Goal: Answer question/provide support: Answer question/provide support

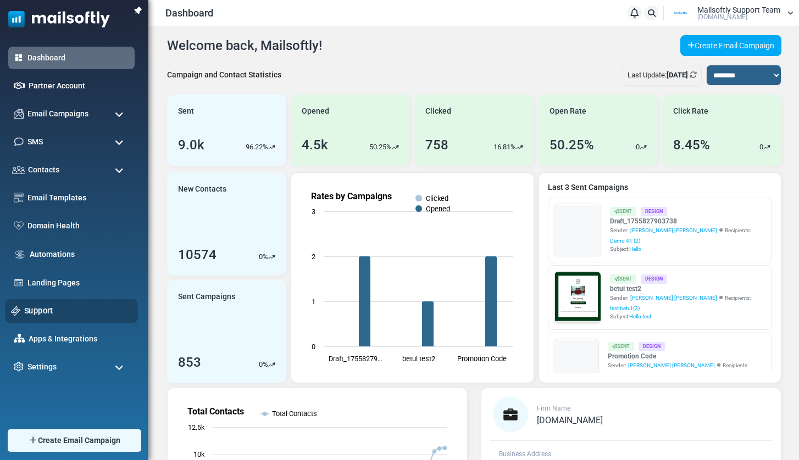
click at [37, 309] on link "Support" at bounding box center [78, 311] width 108 height 12
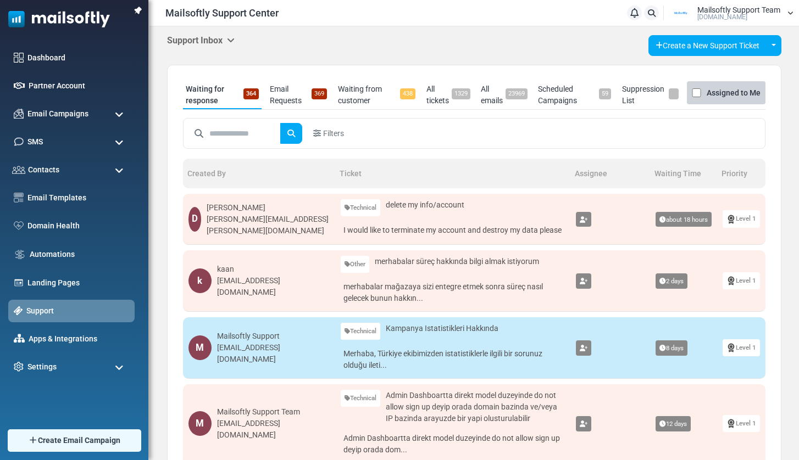
click at [233, 35] on h5 "Support Inbox" at bounding box center [201, 40] width 68 height 10
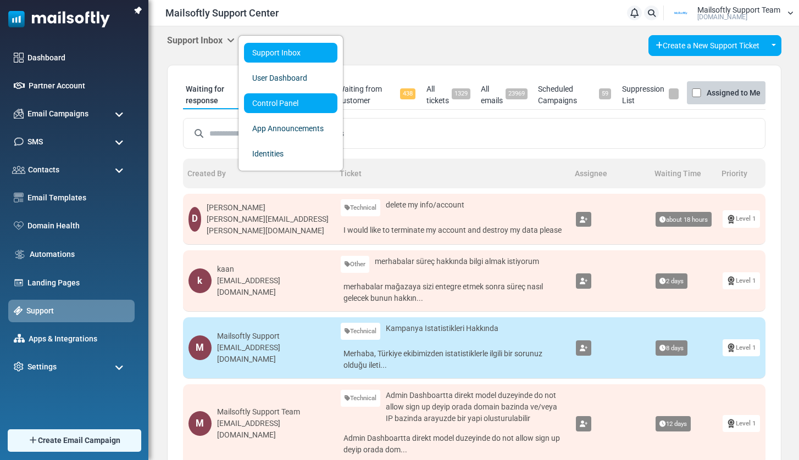
click at [272, 98] on link "Control Panel" at bounding box center [290, 103] width 93 height 20
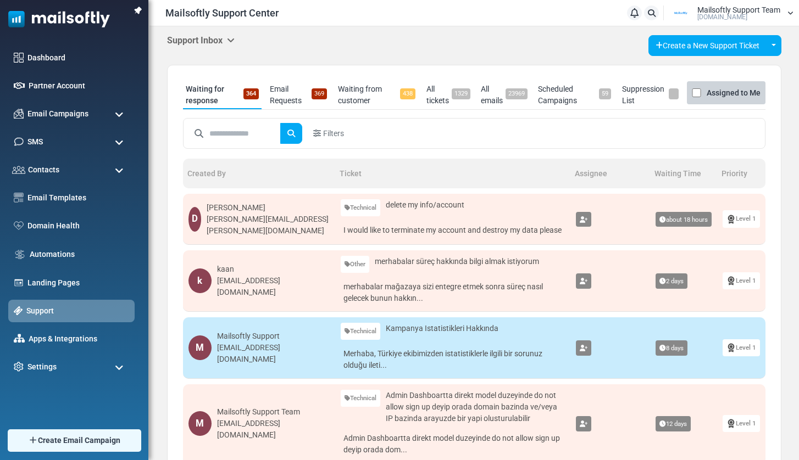
click at [308, 229] on div "dustin.pearlman@gmail.com" at bounding box center [268, 225] width 123 height 23
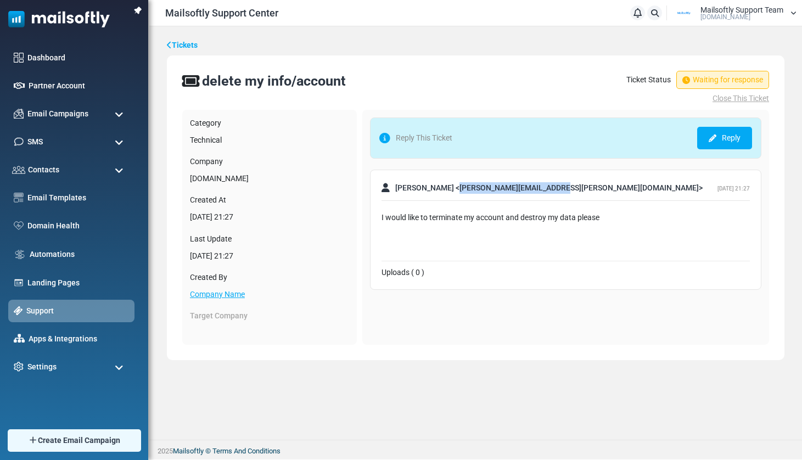
drag, startPoint x: 423, startPoint y: 187, endPoint x: 522, endPoint y: 185, distance: 99.4
click at [522, 185] on span "Dustin < dustin.pearlman@gmail.com >" at bounding box center [549, 188] width 308 height 12
copy span "dustin.pearlman@gmail.com"
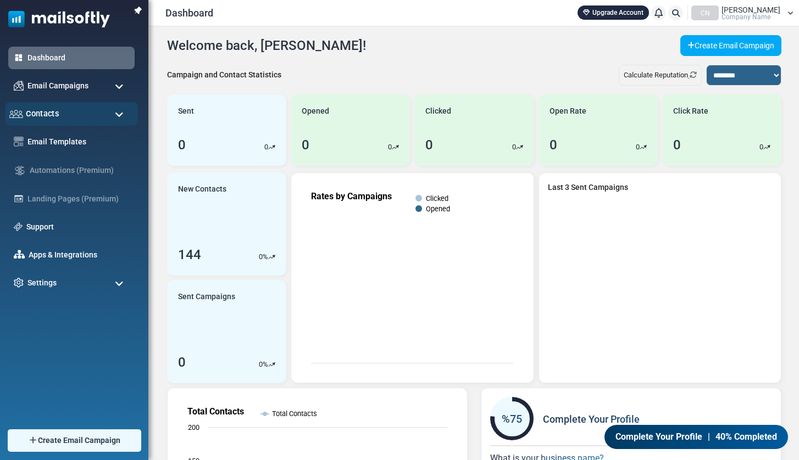
click at [62, 109] on div "Contacts" at bounding box center [71, 114] width 133 height 24
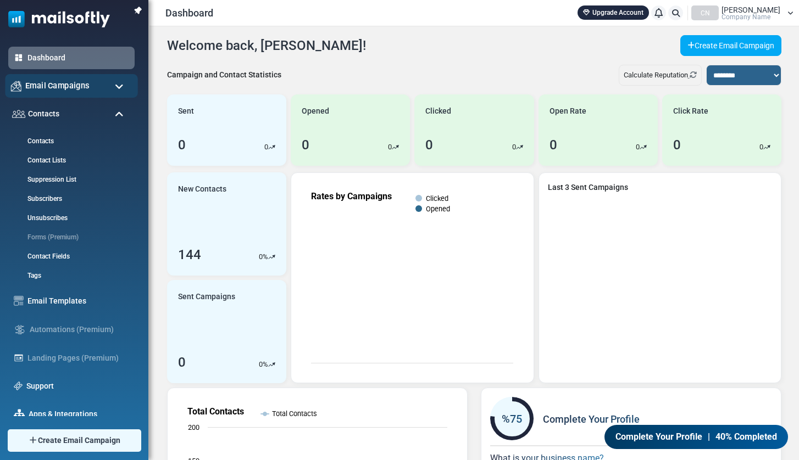
click at [72, 88] on span "Email Campaigns" at bounding box center [57, 86] width 64 height 12
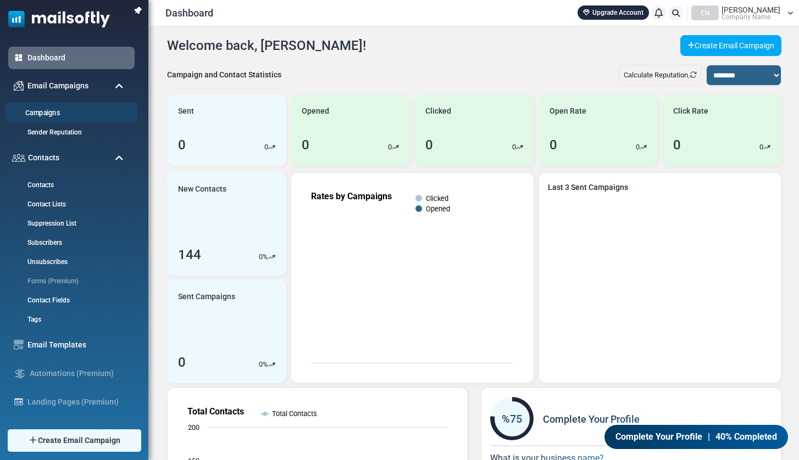
click at [50, 115] on link "Campaigns" at bounding box center [70, 113] width 130 height 10
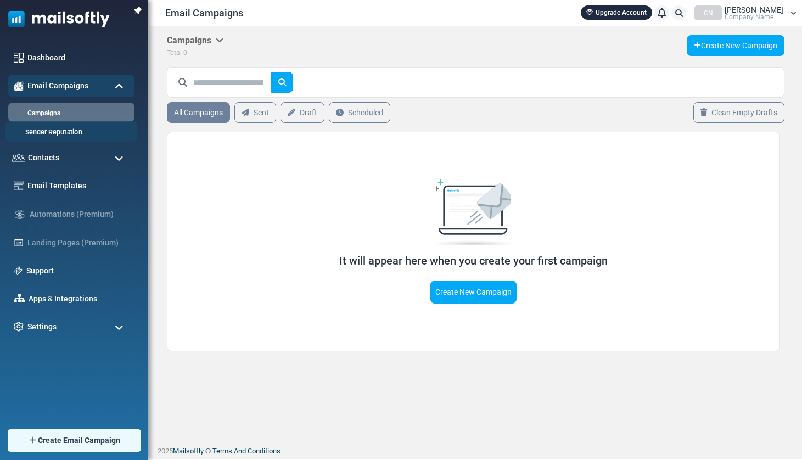
click at [73, 131] on link "Sender Reputation" at bounding box center [70, 132] width 130 height 10
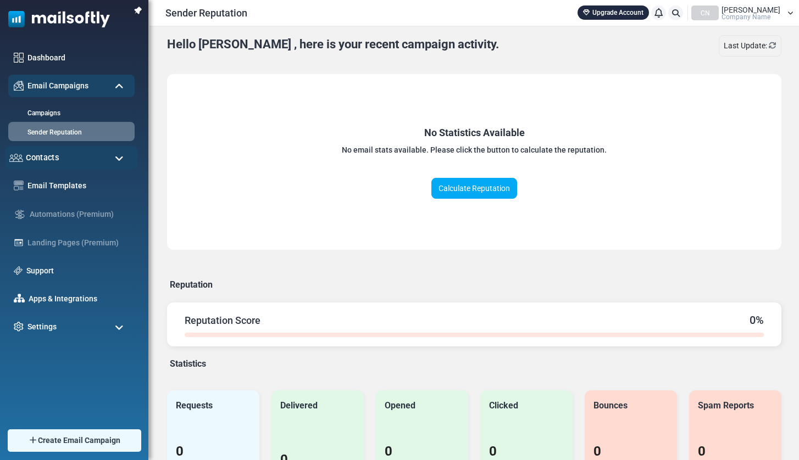
click at [88, 160] on div "Contacts" at bounding box center [71, 158] width 133 height 24
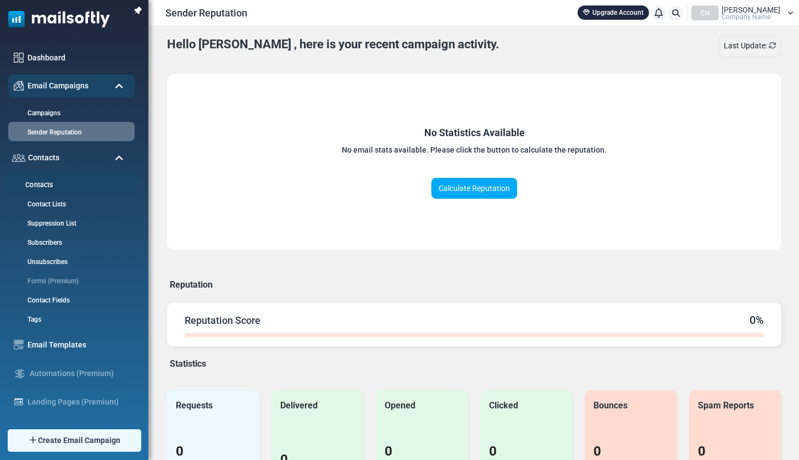
click at [49, 185] on link "Contacts" at bounding box center [70, 185] width 130 height 10
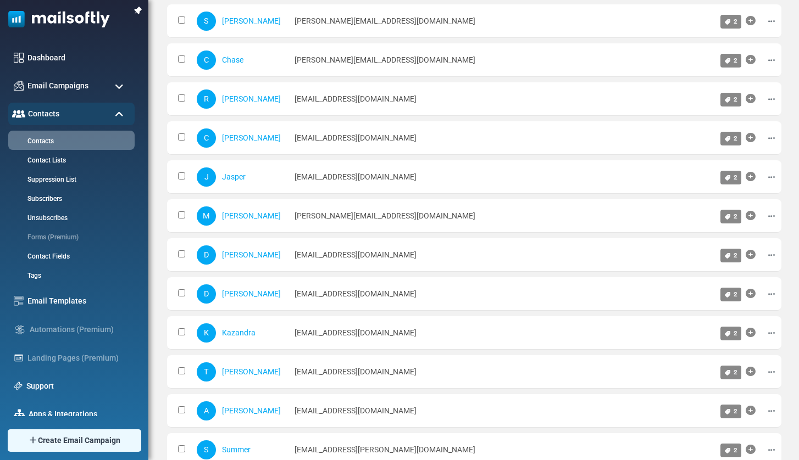
scroll to position [540, 0]
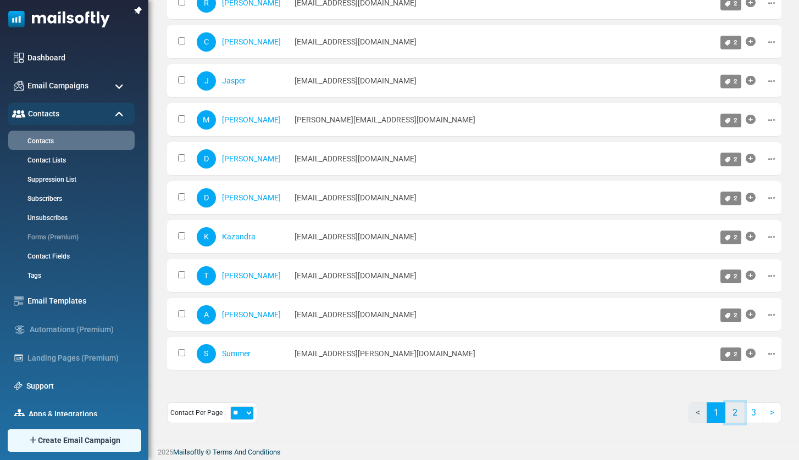
click at [734, 415] on link "2" at bounding box center [734, 413] width 19 height 21
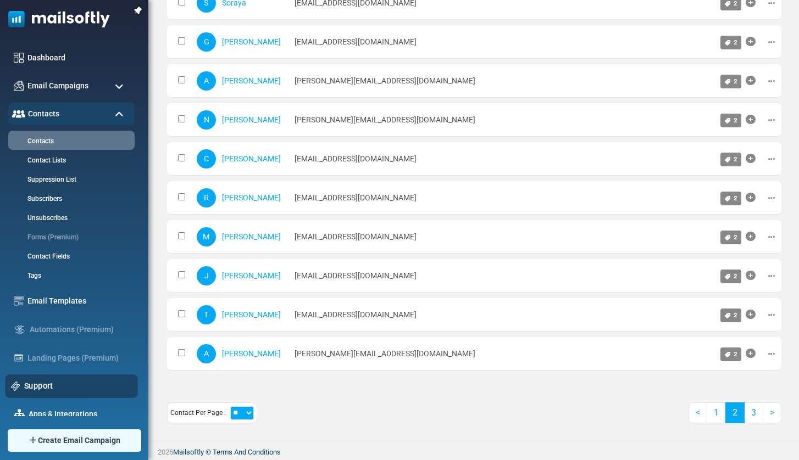
scroll to position [37, 0]
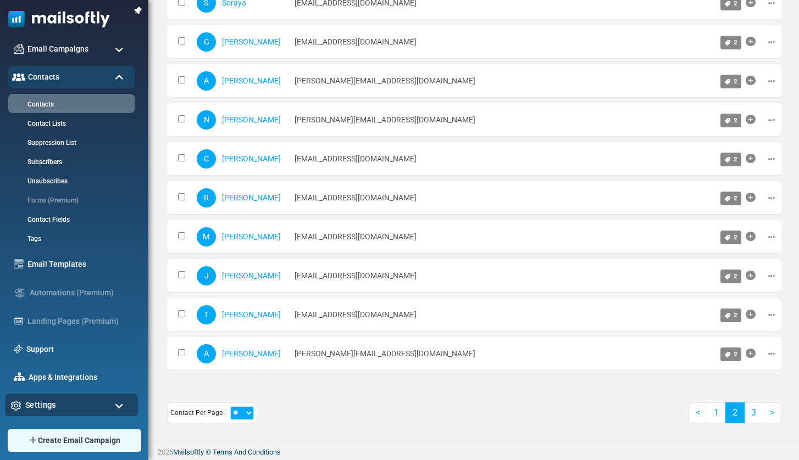
click at [70, 404] on div "Settings" at bounding box center [71, 406] width 133 height 24
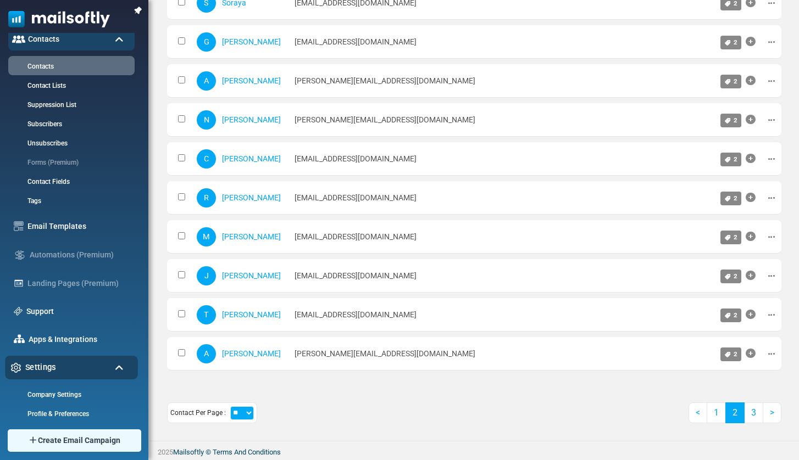
scroll to position [158, 0]
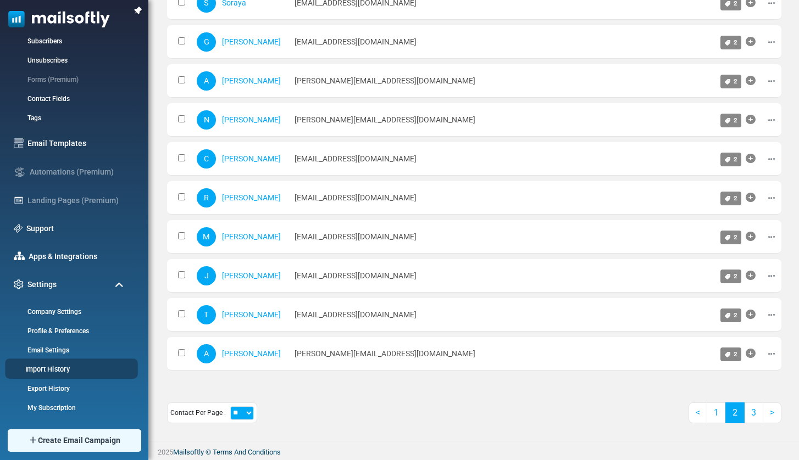
click at [52, 369] on link "Import History" at bounding box center [70, 369] width 130 height 10
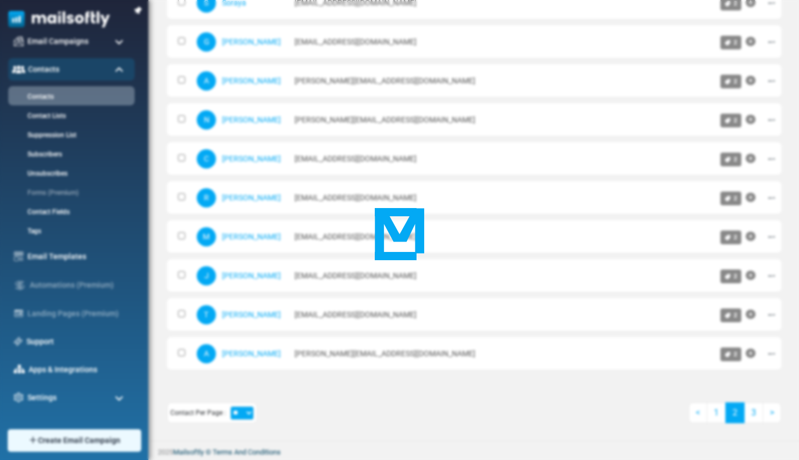
scroll to position [37, 0]
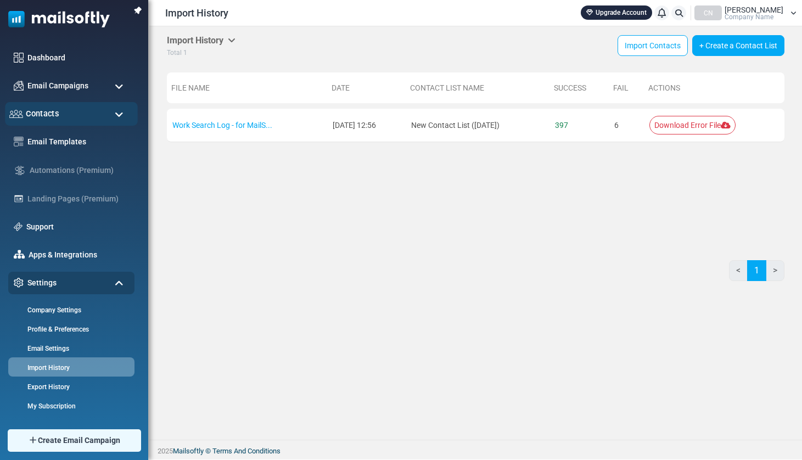
click at [108, 114] on div "Contacts" at bounding box center [71, 114] width 133 height 24
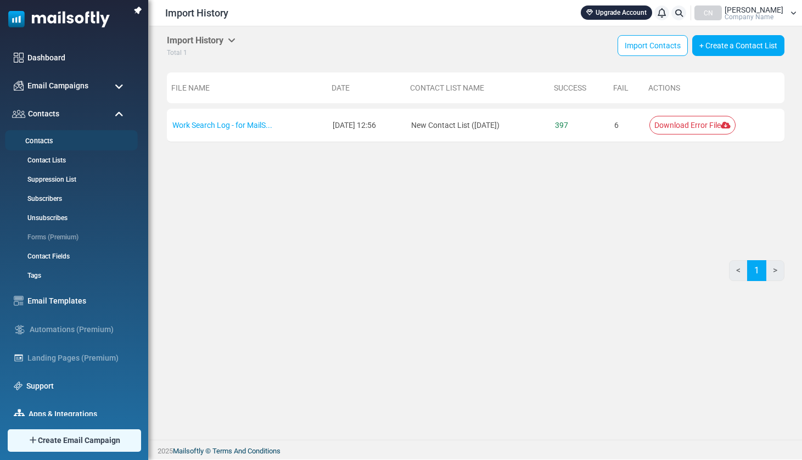
click at [46, 141] on link "Contacts" at bounding box center [70, 141] width 130 height 10
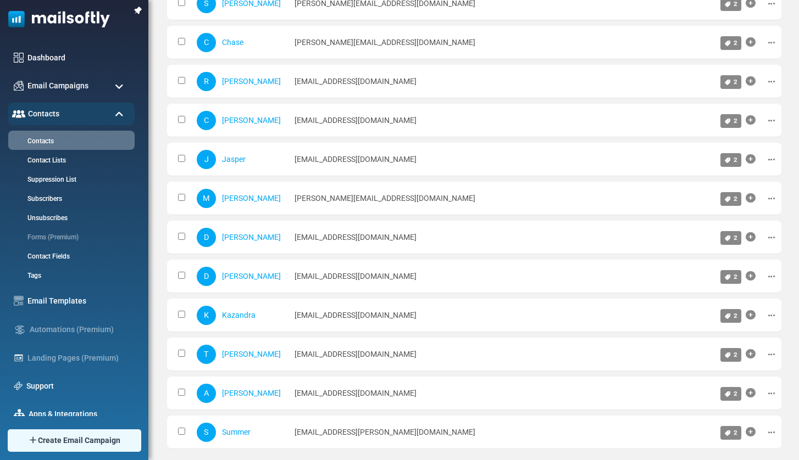
scroll to position [540, 0]
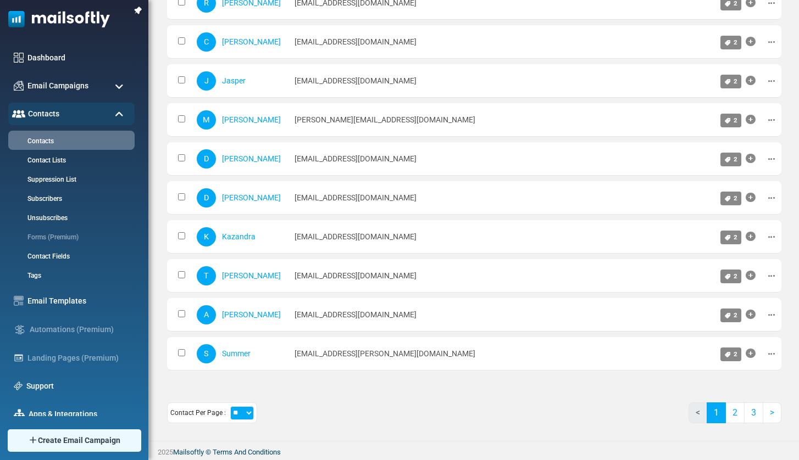
click at [243, 415] on select "** ** ***" at bounding box center [242, 413] width 24 height 14
select select "***"
click at [230, 406] on select "** ** ***" at bounding box center [242, 413] width 24 height 14
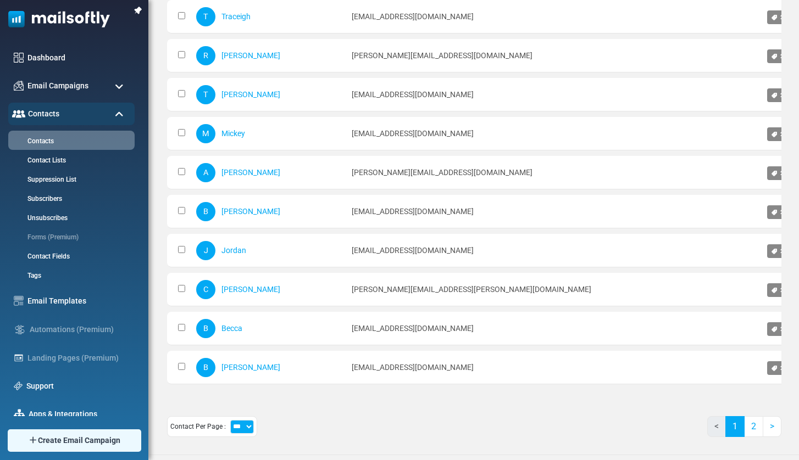
scroll to position [3660, 0]
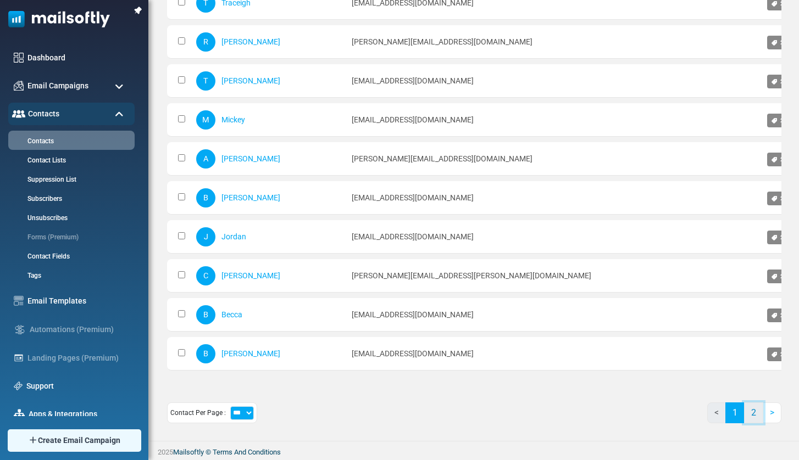
click at [754, 415] on link "2" at bounding box center [753, 413] width 19 height 21
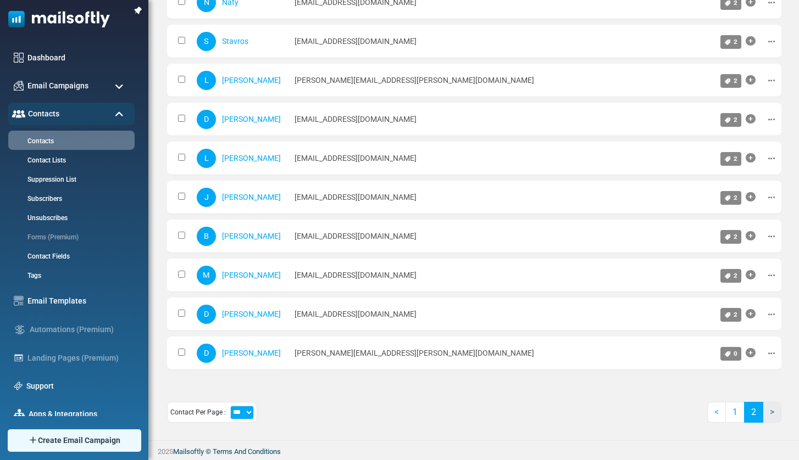
scroll to position [1476, 0]
click at [736, 417] on link "1" at bounding box center [734, 413] width 19 height 21
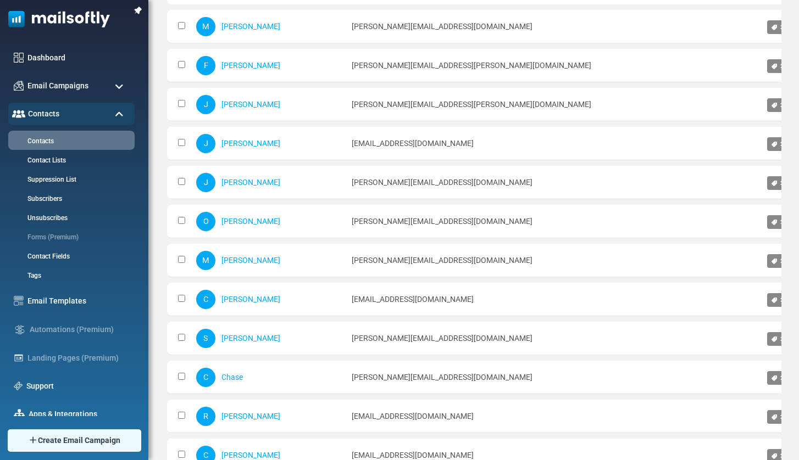
scroll to position [0, 0]
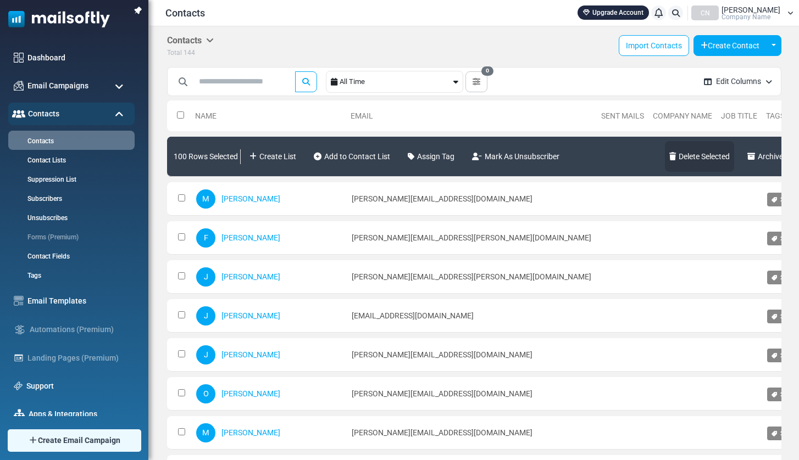
click at [665, 152] on link "Delete Selected" at bounding box center [699, 156] width 69 height 31
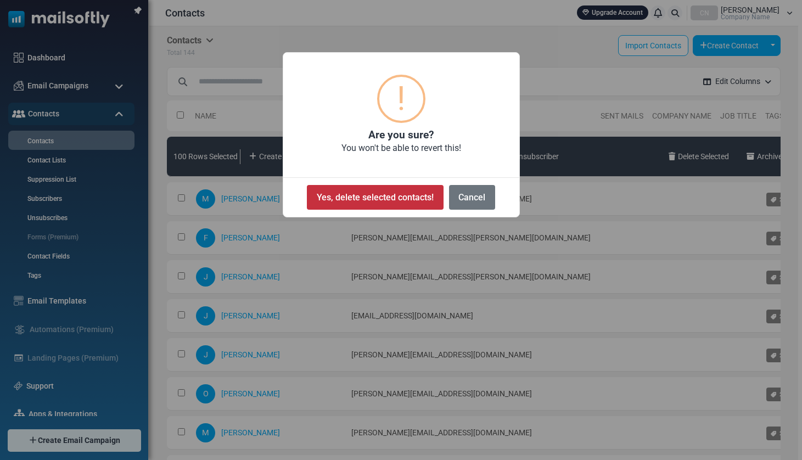
click at [417, 198] on button "Yes, delete selected contacts!" at bounding box center [375, 197] width 136 height 25
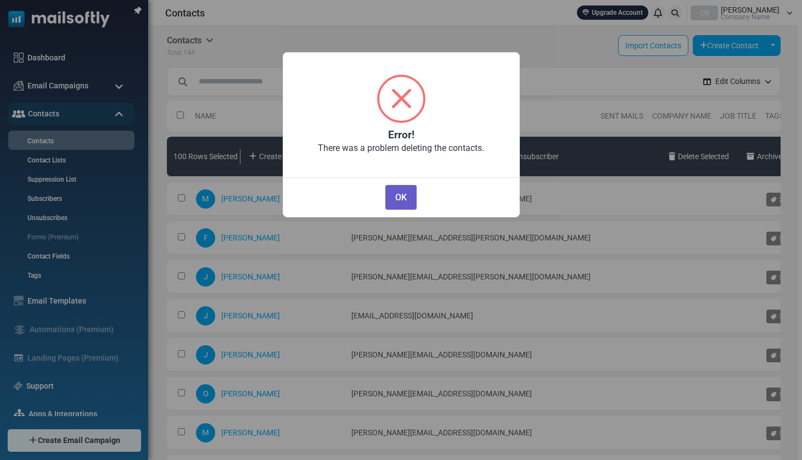
click at [389, 197] on button "OK" at bounding box center [401, 197] width 31 height 25
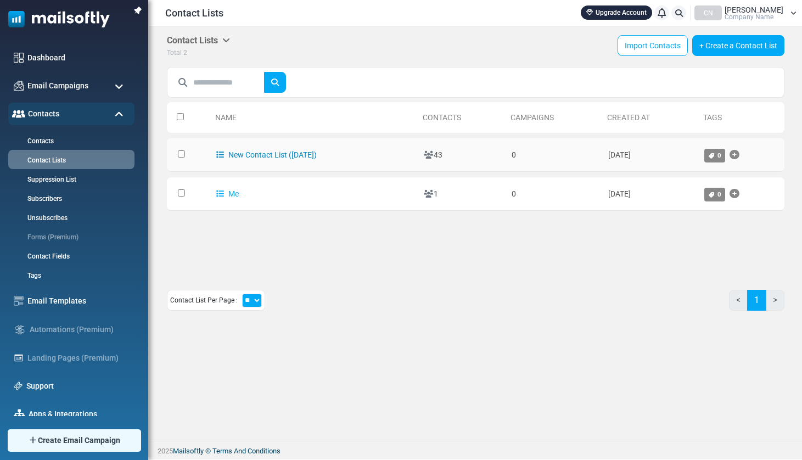
click at [317, 157] on link "New Contact List ([DATE])" at bounding box center [266, 154] width 101 height 9
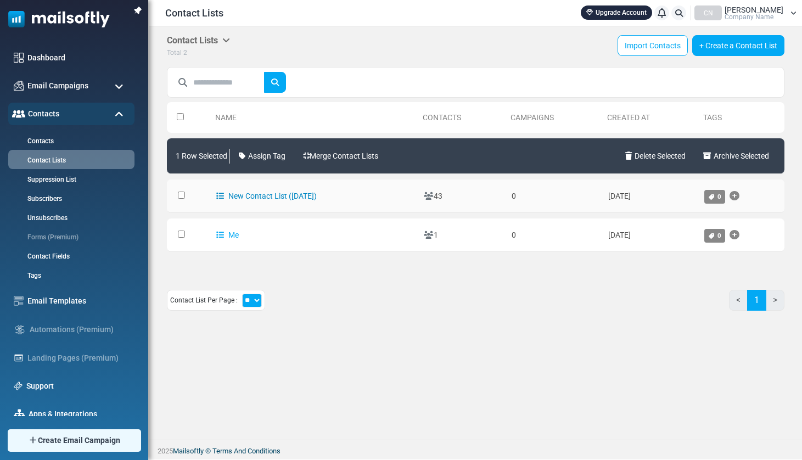
click at [265, 196] on link "New Contact List (2025-08-15)" at bounding box center [266, 196] width 101 height 9
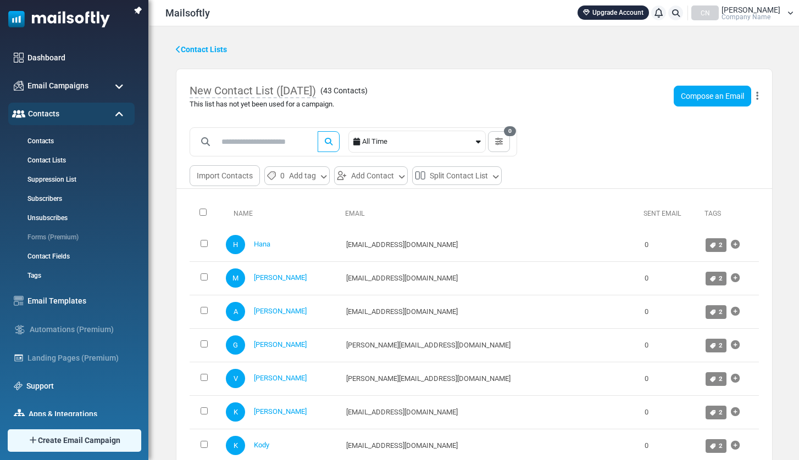
click at [758, 98] on button at bounding box center [756, 96] width 3 height 14
click at [725, 160] on link "Delete List with Contacts" at bounding box center [705, 160] width 96 height 13
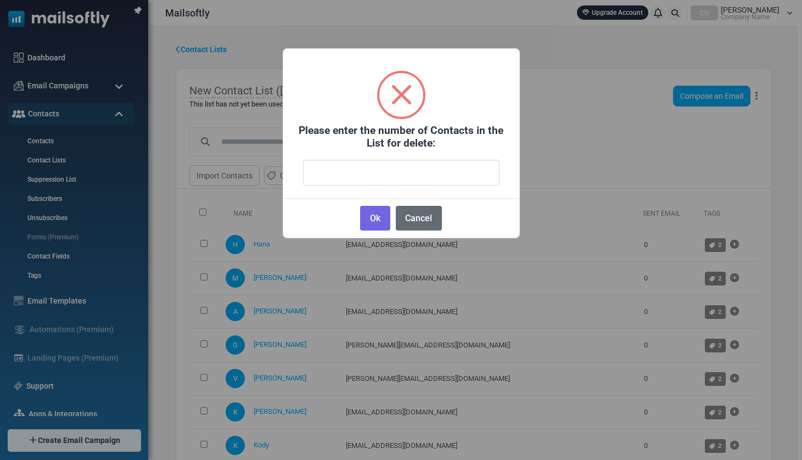
click at [406, 214] on button "Cancel" at bounding box center [419, 218] width 46 height 25
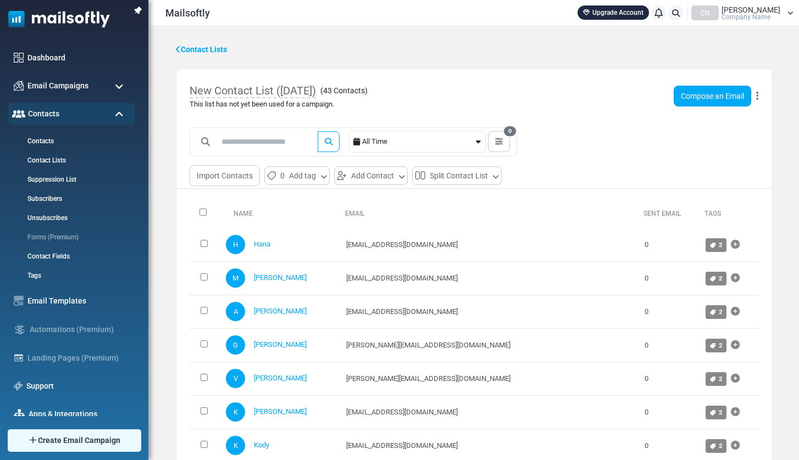
click at [756, 97] on icon at bounding box center [757, 96] width 2 height 1
click at [704, 160] on link "Delete List with Contacts" at bounding box center [705, 160] width 96 height 13
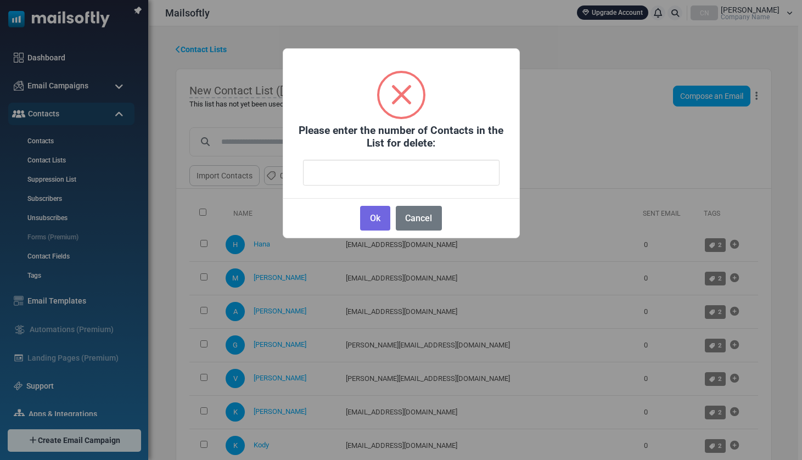
click at [422, 171] on input "number" at bounding box center [401, 173] width 197 height 26
type input "**"
click at [381, 217] on button "Ok" at bounding box center [375, 218] width 30 height 25
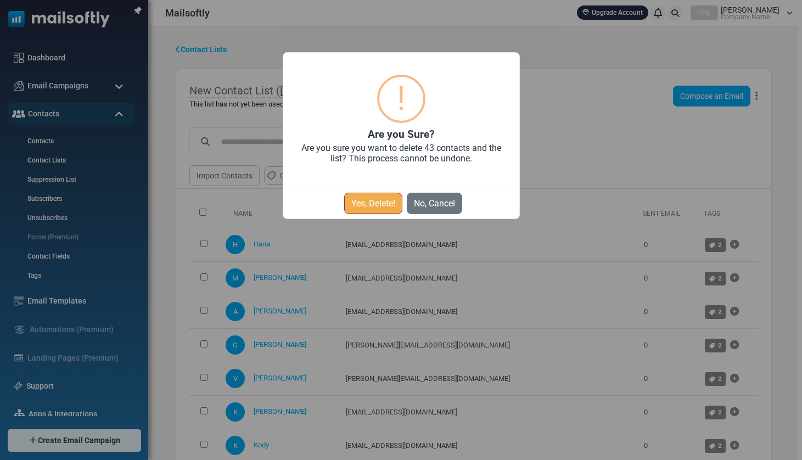
click at [389, 202] on button "Yes, Delete!" at bounding box center [373, 203] width 58 height 21
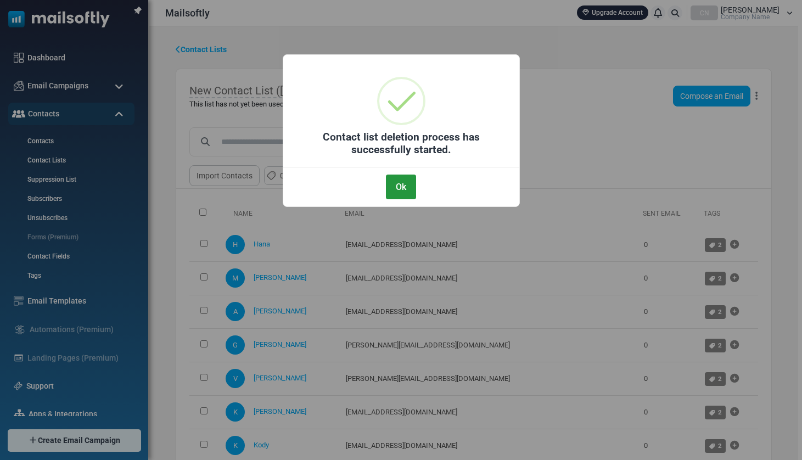
click at [403, 180] on button "Ok" at bounding box center [401, 187] width 30 height 25
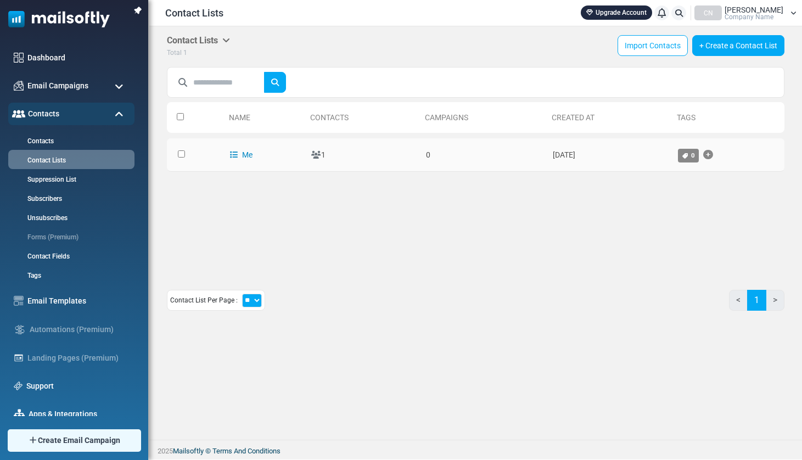
click at [244, 152] on link "Me" at bounding box center [241, 154] width 23 height 9
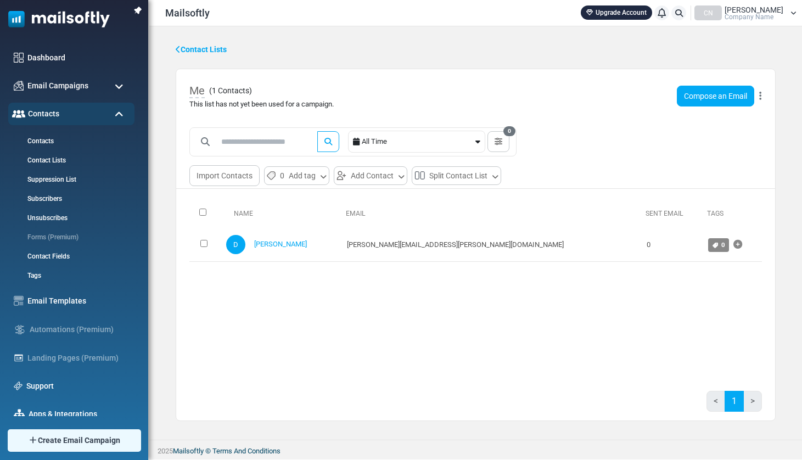
click at [760, 96] on icon at bounding box center [761, 96] width 2 height 1
click at [711, 155] on link "Delete List with Contacts" at bounding box center [709, 160] width 96 height 13
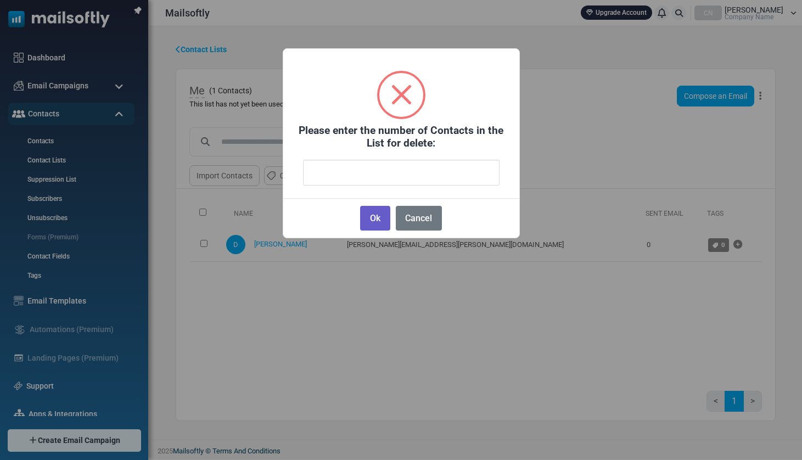
type input "*"
click at [381, 215] on button "Ok" at bounding box center [375, 218] width 30 height 25
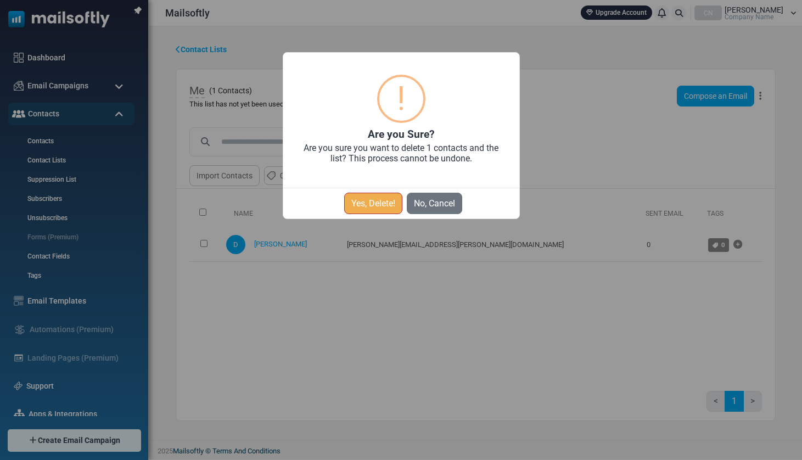
click at [387, 199] on button "Yes, Delete!" at bounding box center [373, 203] width 58 height 21
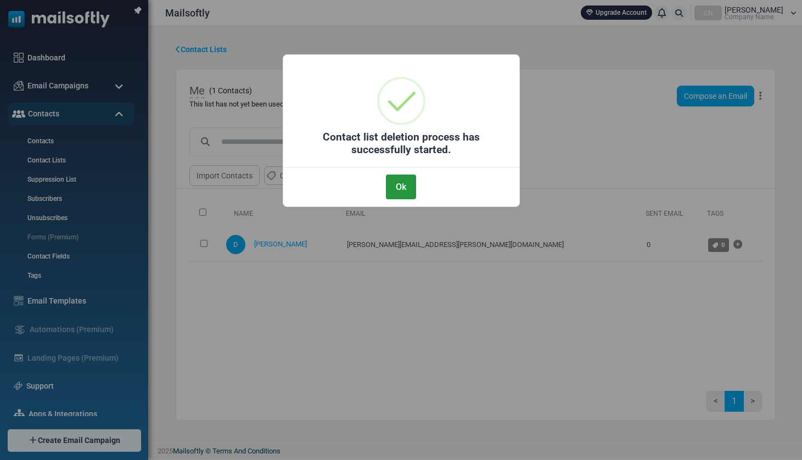
click at [405, 185] on button "Ok" at bounding box center [401, 187] width 30 height 25
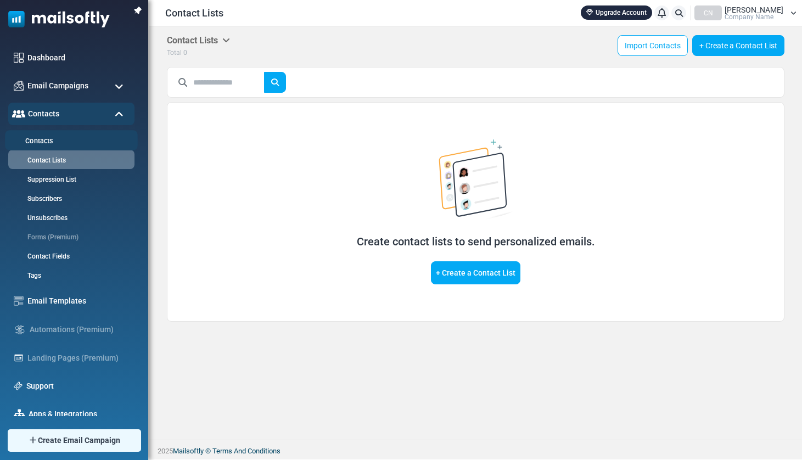
click at [43, 144] on link "Contacts" at bounding box center [70, 141] width 130 height 10
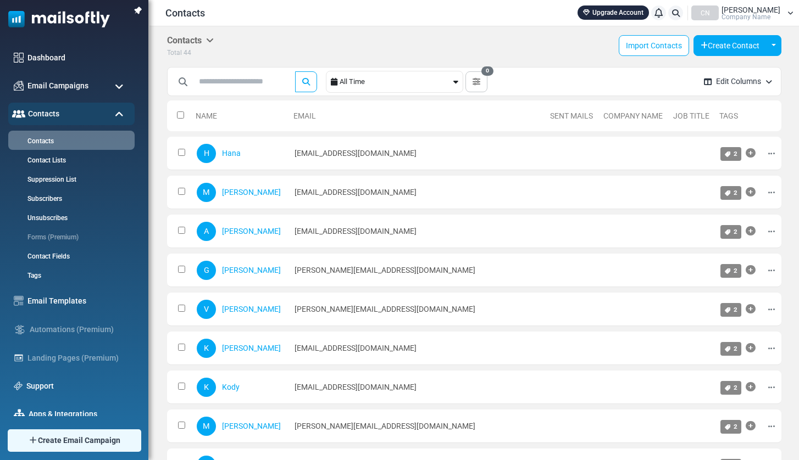
click at [214, 42] on icon at bounding box center [210, 40] width 8 height 9
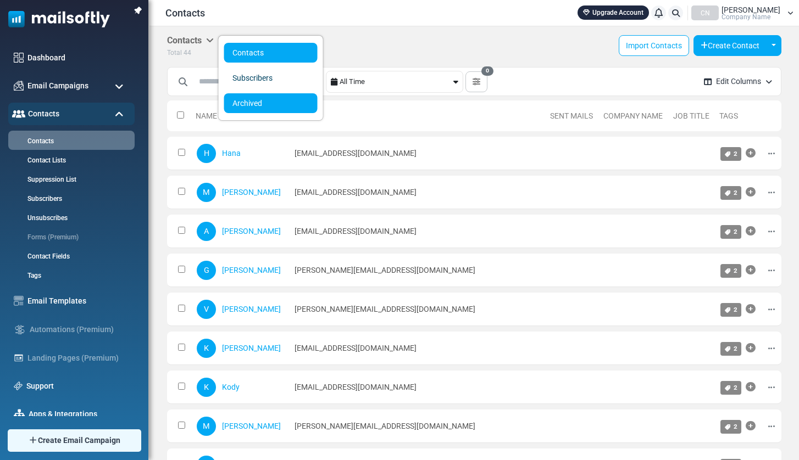
click at [241, 102] on link "Archived" at bounding box center [270, 103] width 93 height 20
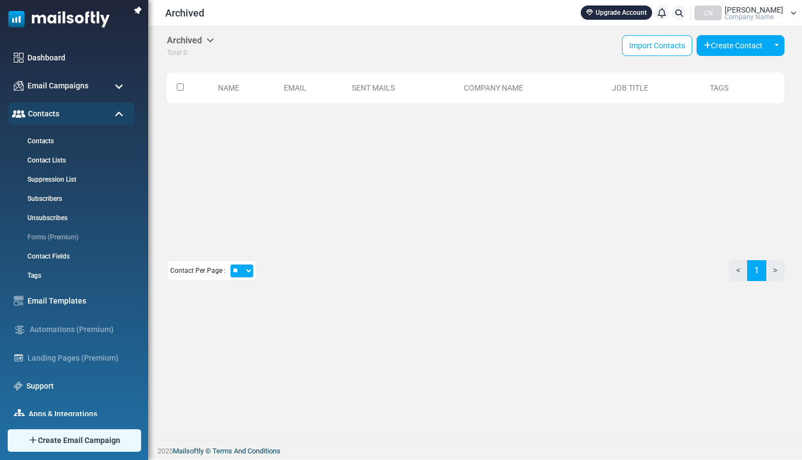
click at [213, 39] on icon at bounding box center [211, 40] width 8 height 9
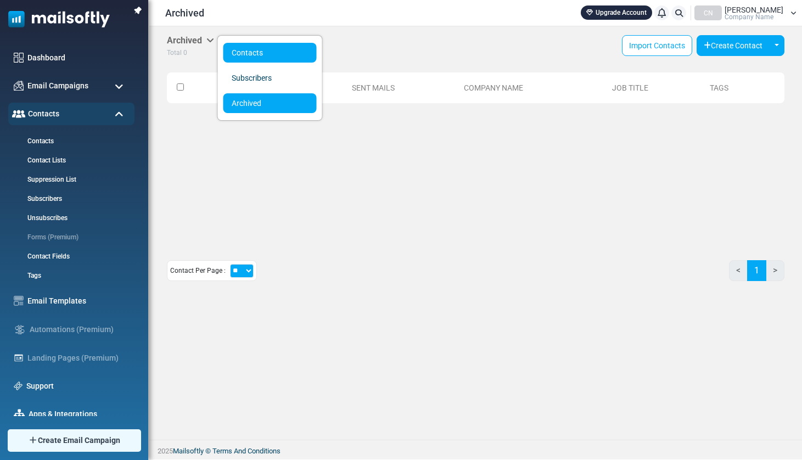
click at [246, 53] on link "Contacts" at bounding box center [270, 53] width 93 height 20
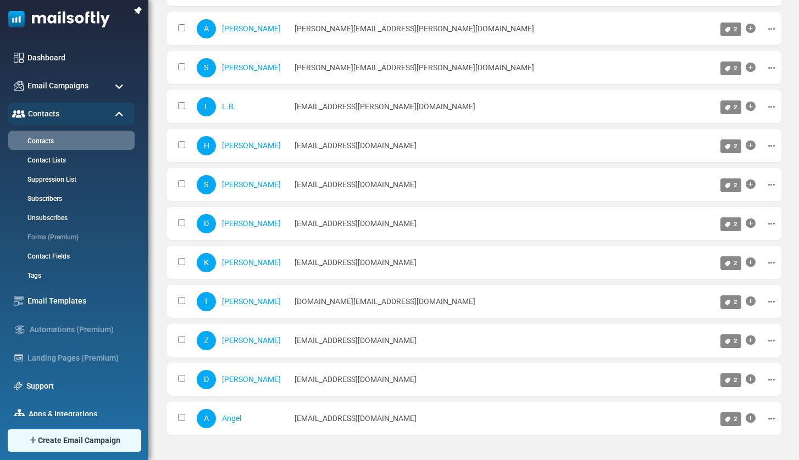
scroll to position [586, 0]
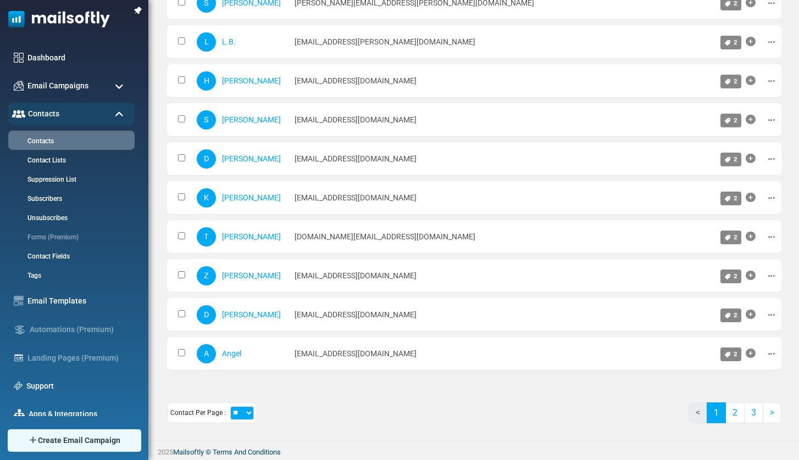
click at [244, 417] on select "** ** ***" at bounding box center [242, 413] width 24 height 14
select select "**"
click at [230, 406] on select "** ** ***" at bounding box center [242, 413] width 24 height 14
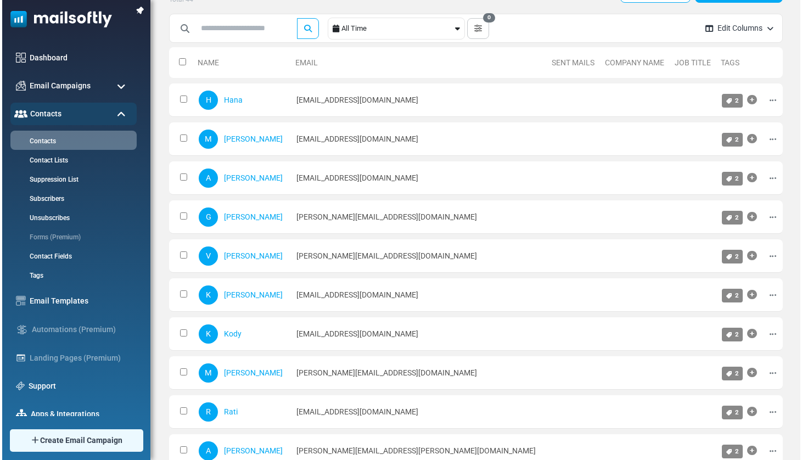
scroll to position [0, 0]
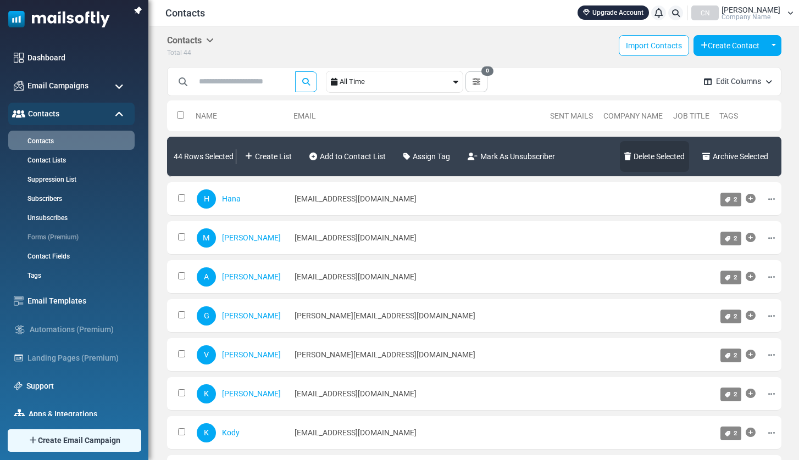
click at [649, 155] on link "Delete Selected" at bounding box center [654, 156] width 69 height 31
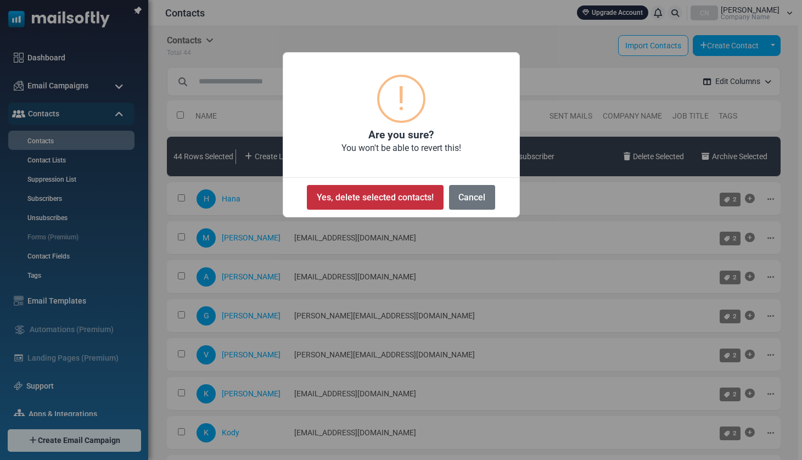
click at [405, 200] on button "Yes, delete selected contacts!" at bounding box center [375, 197] width 136 height 25
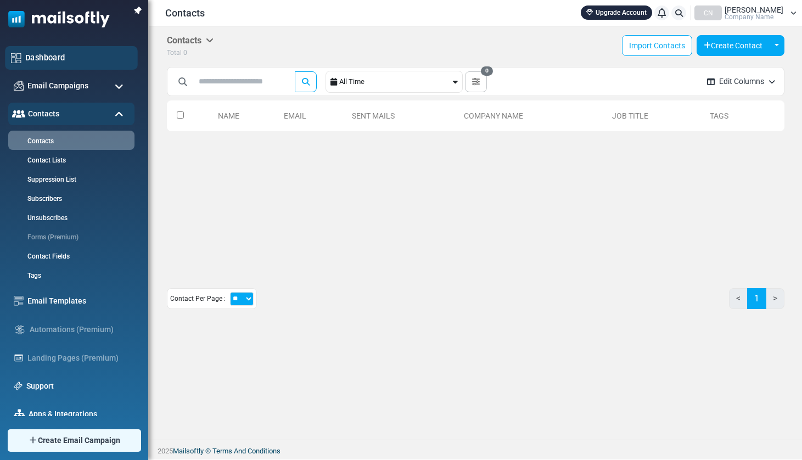
click at [49, 55] on link "Dashboard" at bounding box center [78, 58] width 107 height 12
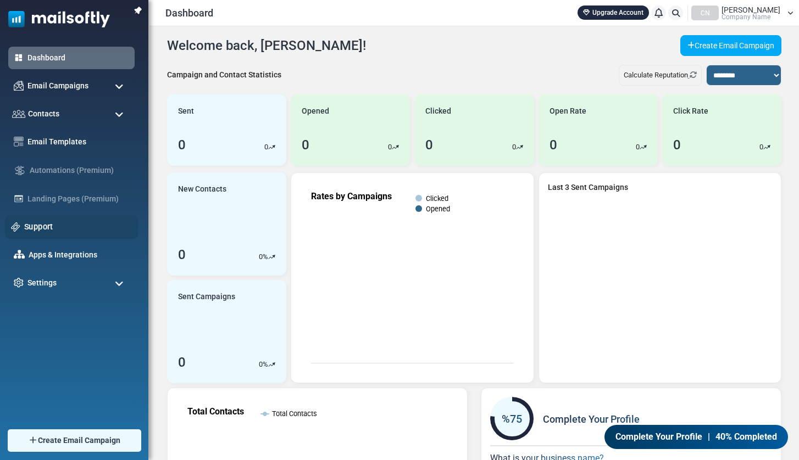
click at [40, 225] on link "Support" at bounding box center [78, 227] width 108 height 12
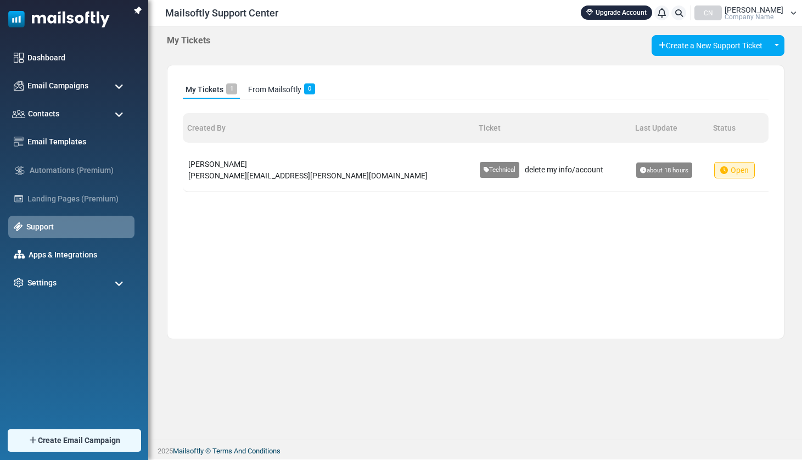
click at [754, 14] on span "Company Name" at bounding box center [749, 17] width 49 height 7
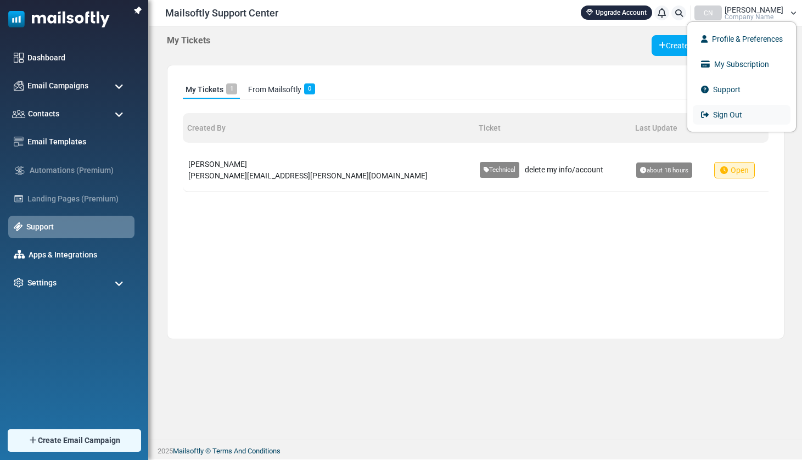
click at [721, 111] on link "Sign Out" at bounding box center [742, 115] width 98 height 20
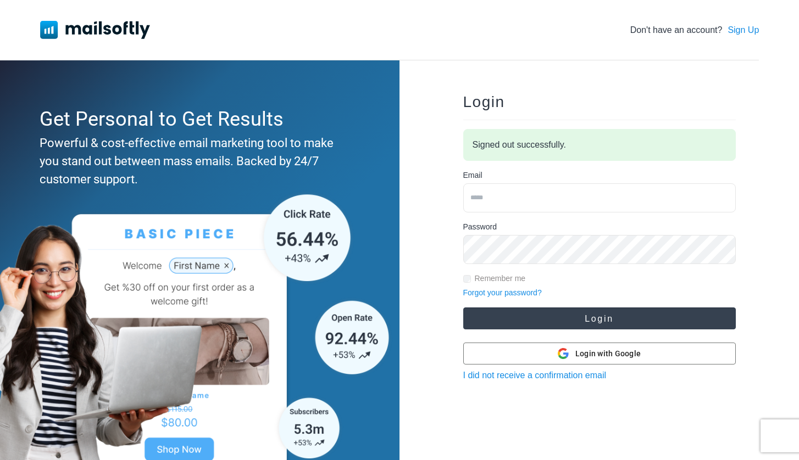
type input "**********"
click at [532, 319] on button "Login" at bounding box center [599, 319] width 272 height 22
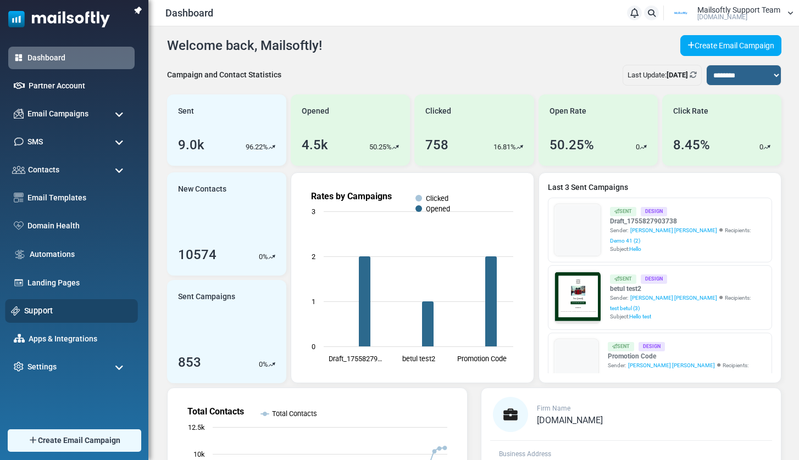
click at [42, 313] on link "Support" at bounding box center [78, 311] width 108 height 12
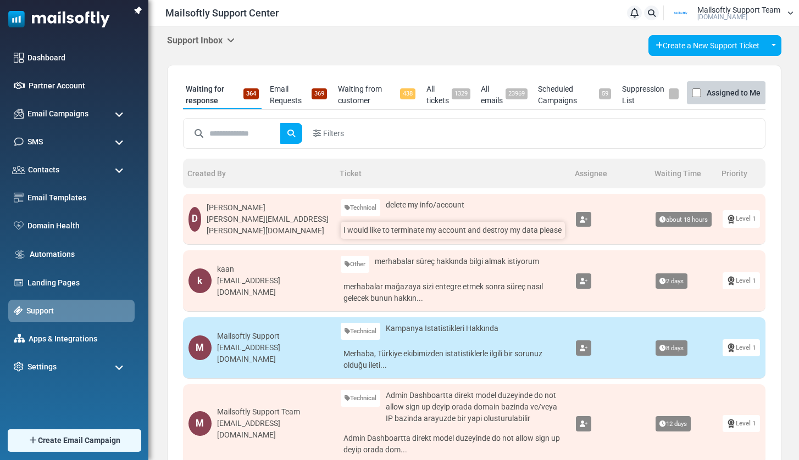
click at [370, 232] on link "I would like to terminate my account and destroy my data please" at bounding box center [453, 230] width 224 height 17
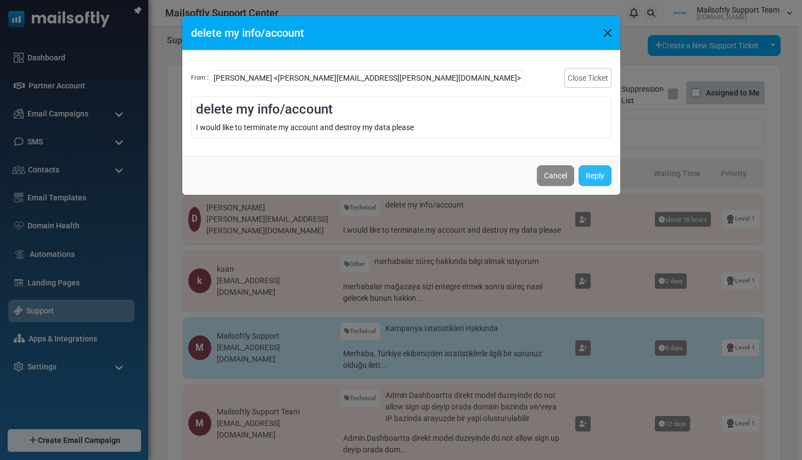
click at [598, 174] on link "Reply" at bounding box center [595, 175] width 33 height 21
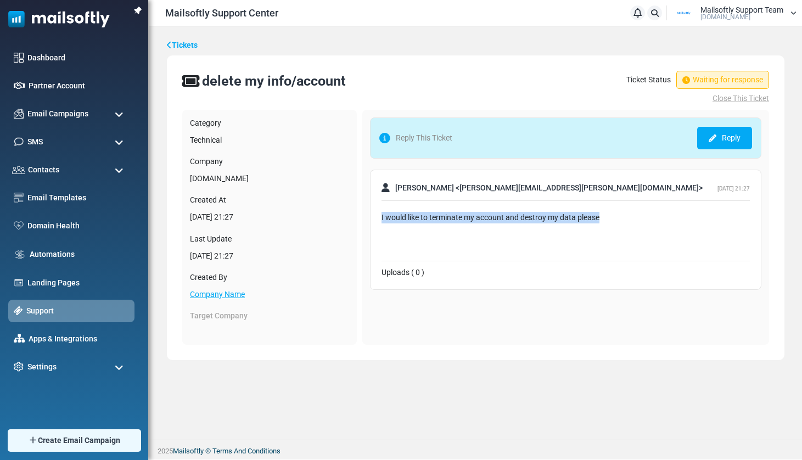
drag, startPoint x: 381, startPoint y: 220, endPoint x: 618, endPoint y: 222, distance: 236.7
click at [618, 222] on div "I would like to terminate my account and destroy my data please" at bounding box center [566, 218] width 369 height 12
copy div "I would like to terminate my account and destroy my data please"
click at [722, 135] on link "Reply" at bounding box center [725, 138] width 55 height 23
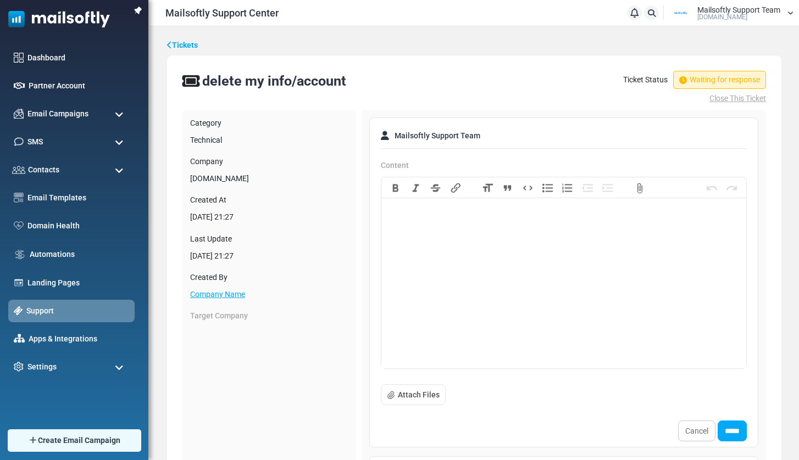
paste trix-editor "**********"
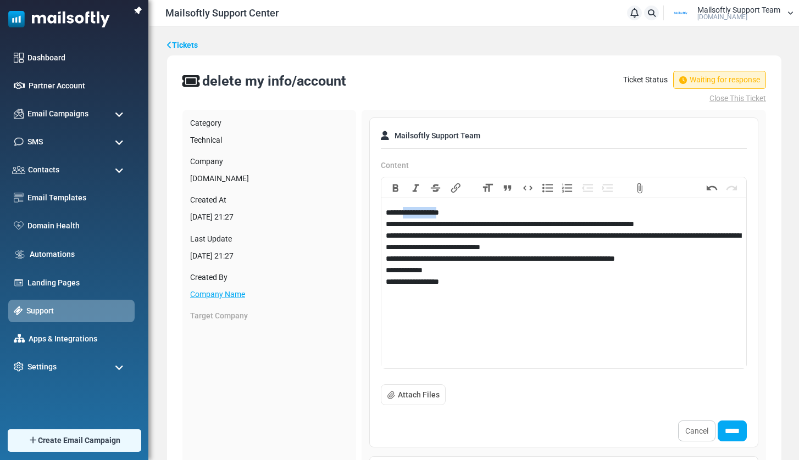
drag, startPoint x: 405, startPoint y: 215, endPoint x: 447, endPoint y: 212, distance: 41.9
click at [447, 212] on div "**********" at bounding box center [563, 213] width 355 height 12
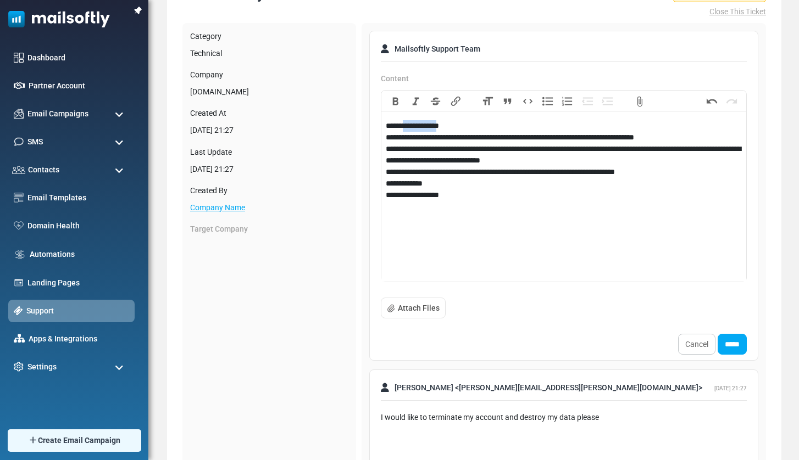
scroll to position [88, 0]
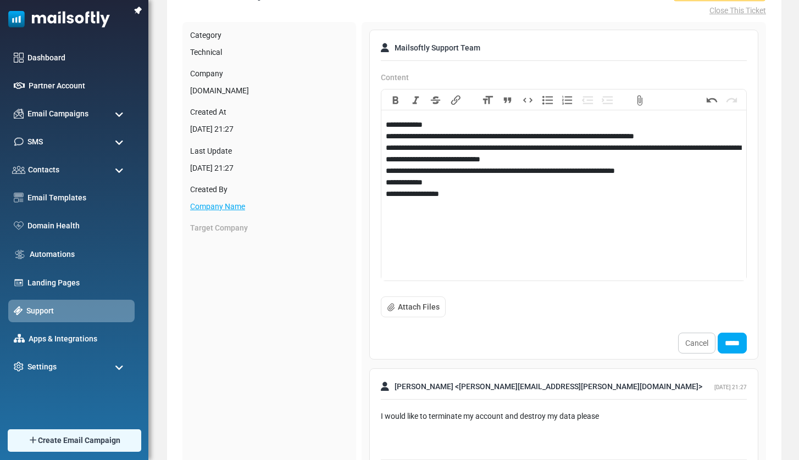
click at [449, 126] on div "**********" at bounding box center [563, 125] width 355 height 12
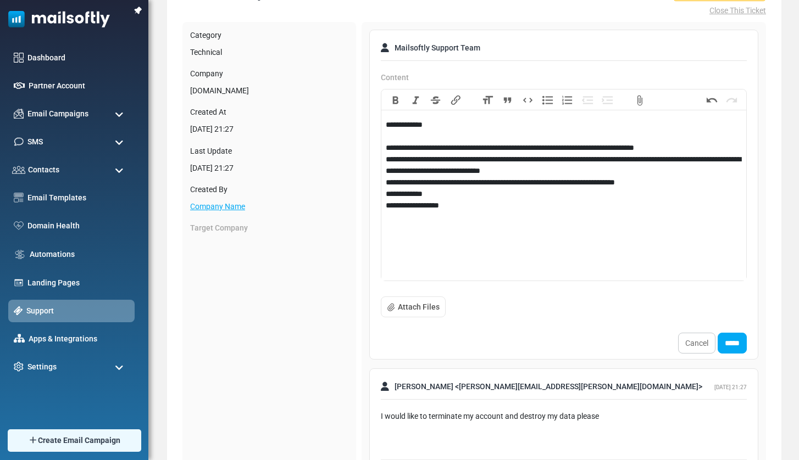
click at [711, 148] on div "**********" at bounding box center [563, 148] width 355 height 12
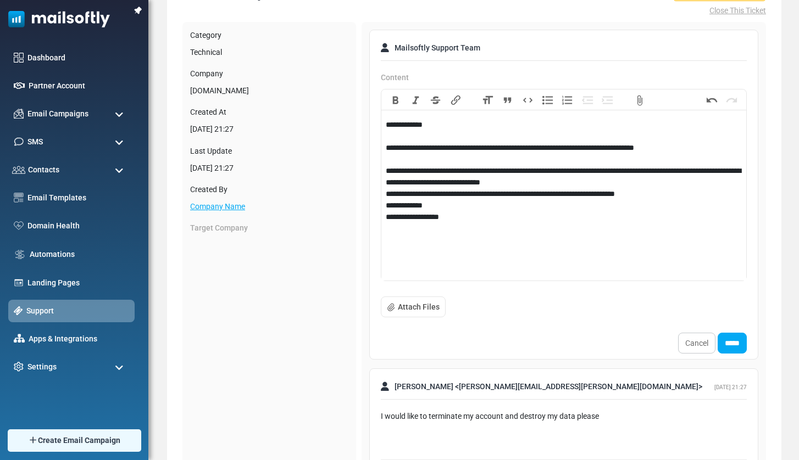
click at [637, 180] on div "**********" at bounding box center [563, 176] width 355 height 23
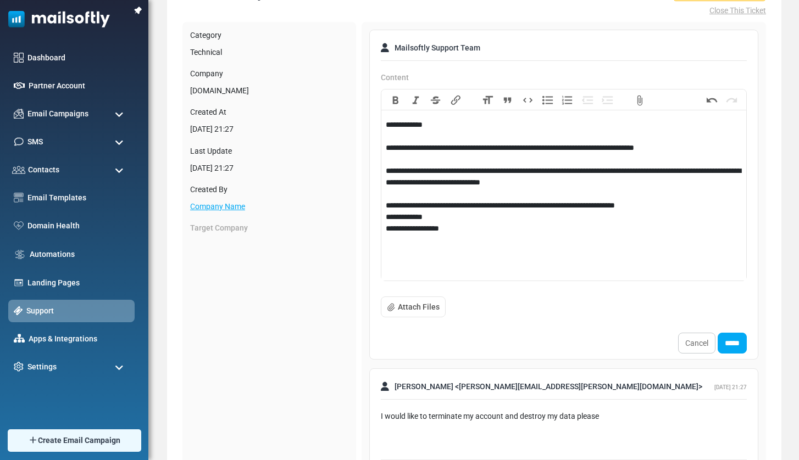
click at [462, 214] on div "**********" at bounding box center [563, 222] width 355 height 23
click at [389, 239] on div "**********" at bounding box center [563, 228] width 355 height 35
type trix-editor "**********"
click at [732, 347] on input "*****" at bounding box center [731, 343] width 29 height 21
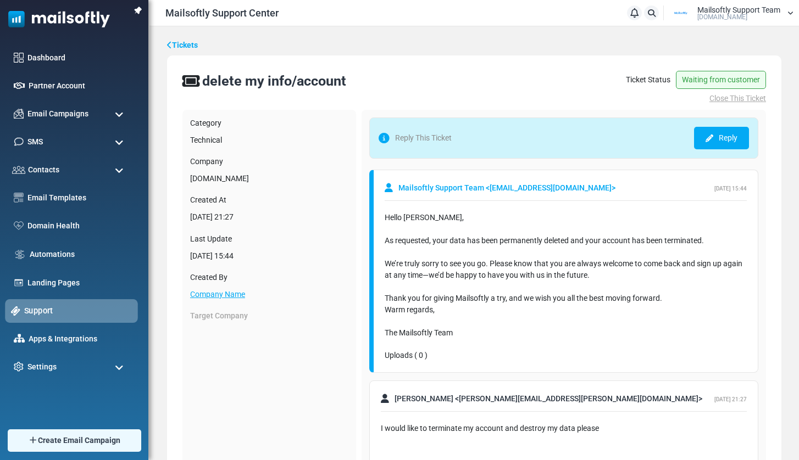
click at [40, 312] on link "Support" at bounding box center [78, 311] width 108 height 12
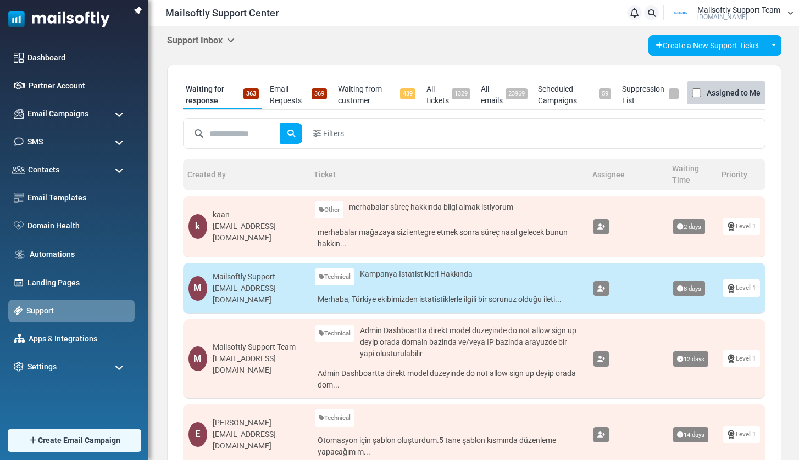
click at [233, 37] on icon at bounding box center [231, 40] width 8 height 9
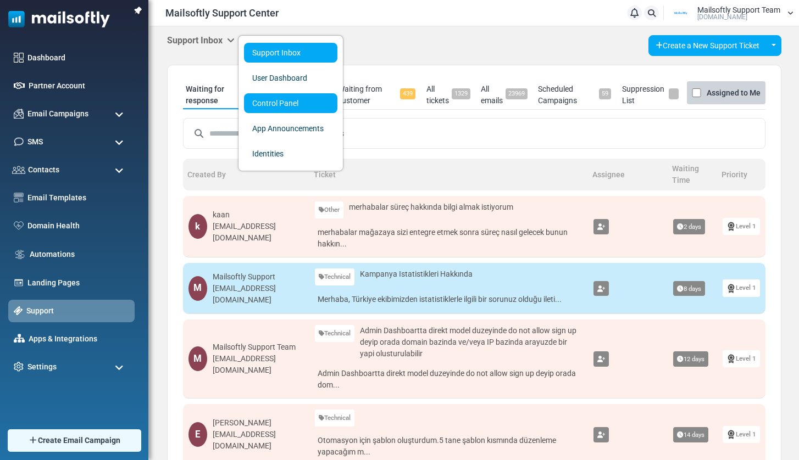
click at [277, 108] on link "Control Panel" at bounding box center [290, 103] width 93 height 20
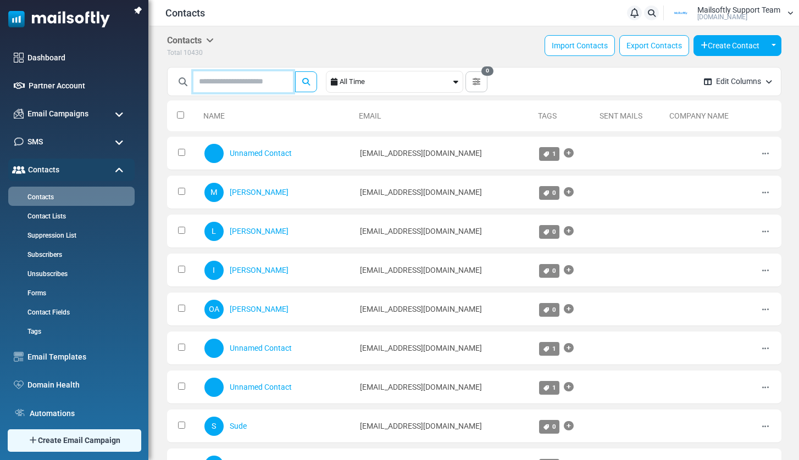
click at [228, 83] on input "text" at bounding box center [242, 81] width 99 height 21
type input "******"
click at [295, 71] on button "submit" at bounding box center [306, 81] width 22 height 21
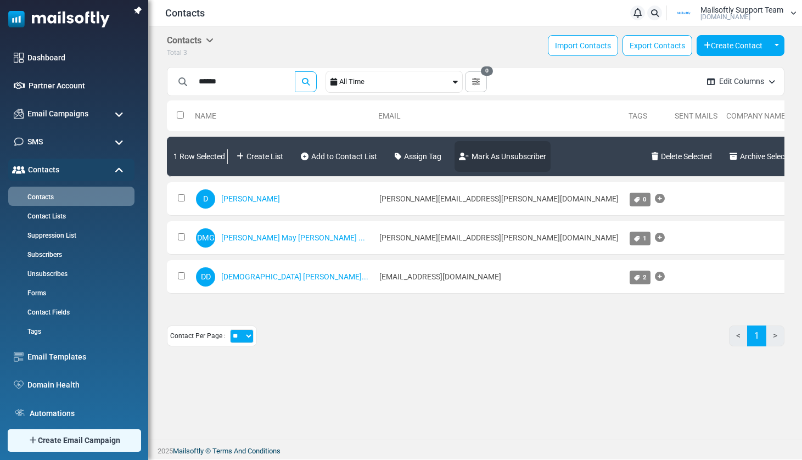
click at [536, 153] on link "Mark As Unsubscriber" at bounding box center [503, 156] width 96 height 31
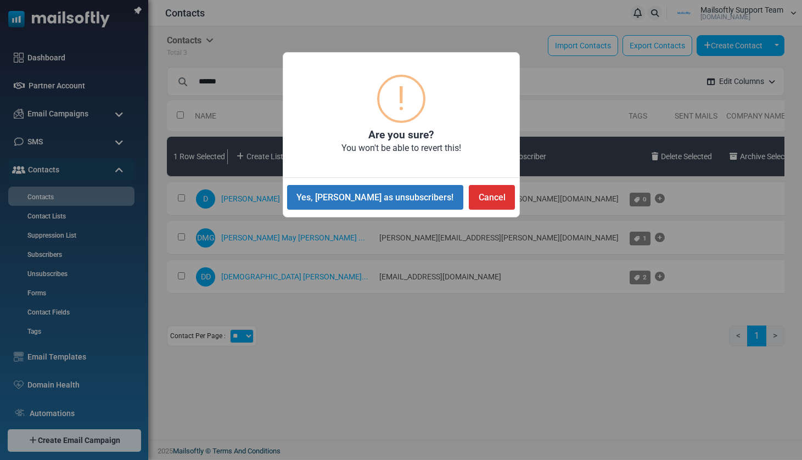
click at [390, 202] on button "Yes, mark as unsubscribers!" at bounding box center [375, 197] width 176 height 25
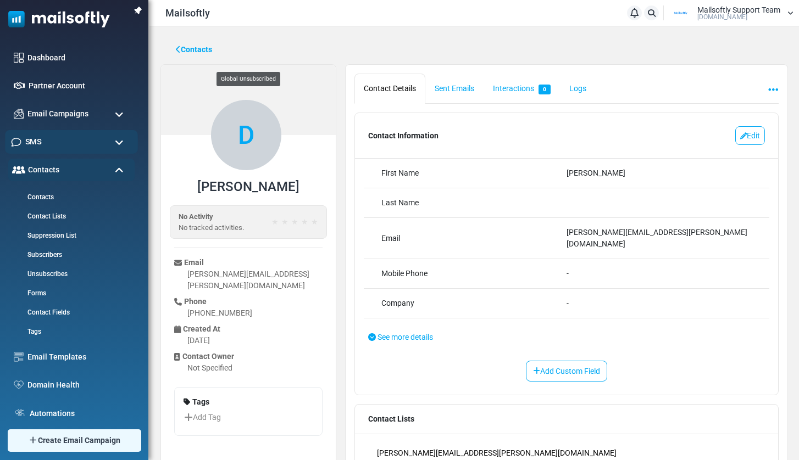
click at [77, 137] on div "SMS" at bounding box center [71, 142] width 133 height 24
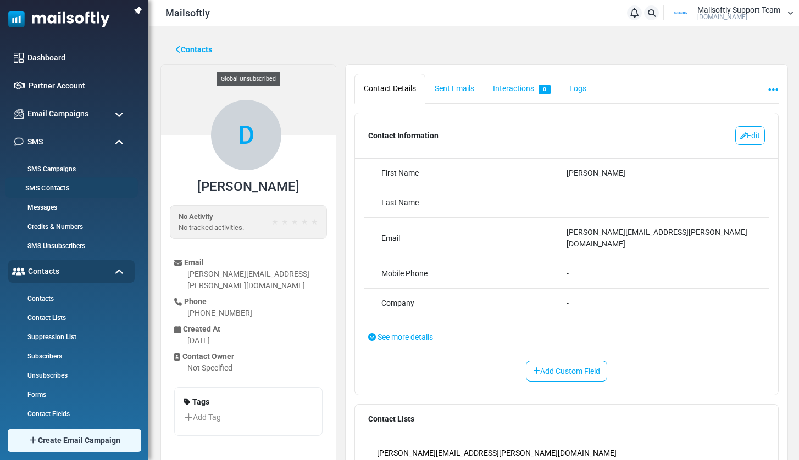
click at [52, 188] on link "SMS Contacts" at bounding box center [70, 188] width 130 height 10
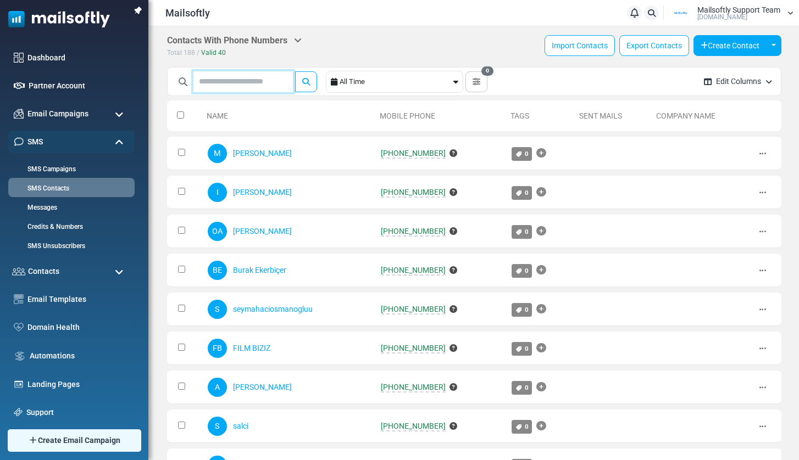
click at [225, 87] on input "text" at bounding box center [242, 81] width 99 height 21
click at [295, 71] on button "submit" at bounding box center [306, 81] width 22 height 21
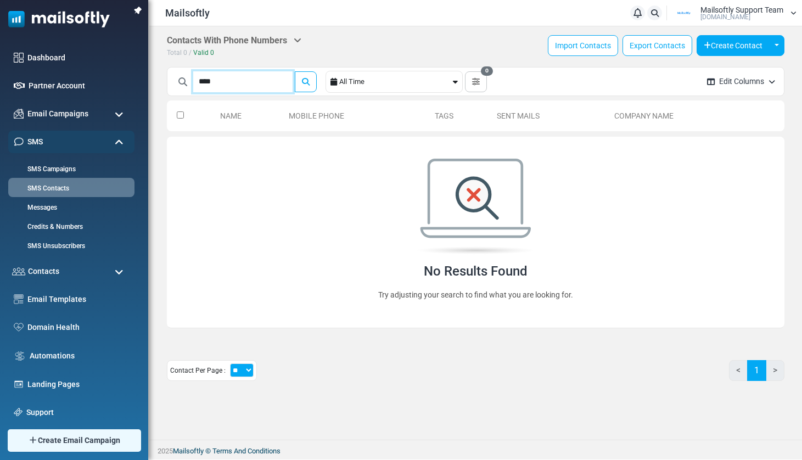
click at [295, 71] on button "submit" at bounding box center [306, 81] width 22 height 21
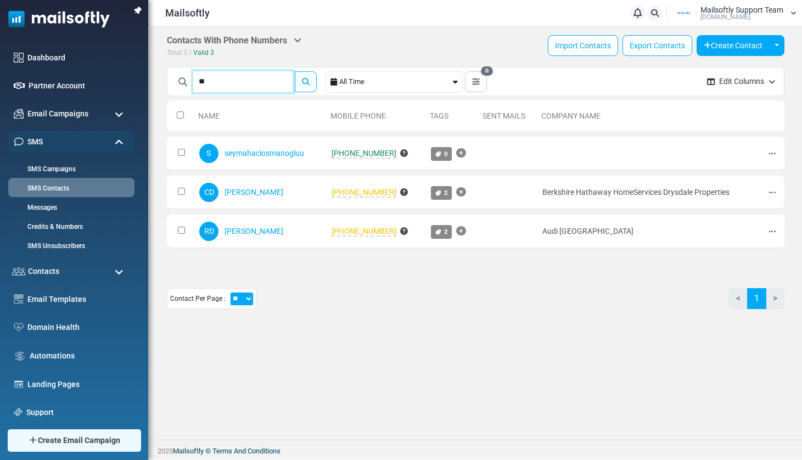
type input "*"
click at [48, 207] on link "Messages" at bounding box center [70, 208] width 130 height 10
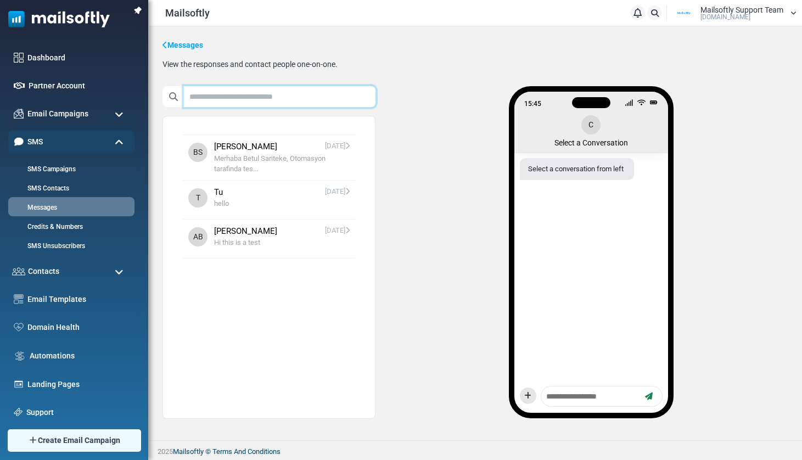
click at [236, 96] on input "text" at bounding box center [280, 96] width 192 height 21
click button "Add to Contact List ( 0 )" at bounding box center [0, 0] width 0 height 0
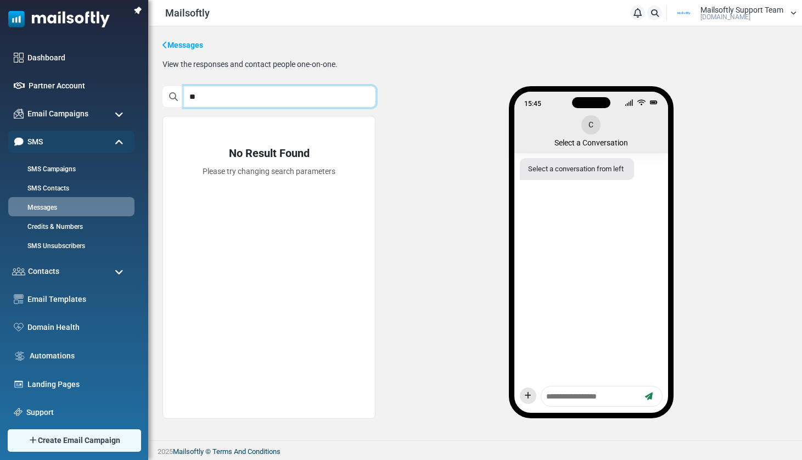
click at [203, 96] on input "**" at bounding box center [280, 96] width 192 height 21
type input "*"
click at [367, 92] on input "text" at bounding box center [280, 96] width 192 height 21
click at [303, 68] on div "View the responses and contact people one-on-one." at bounding box center [250, 64] width 175 height 9
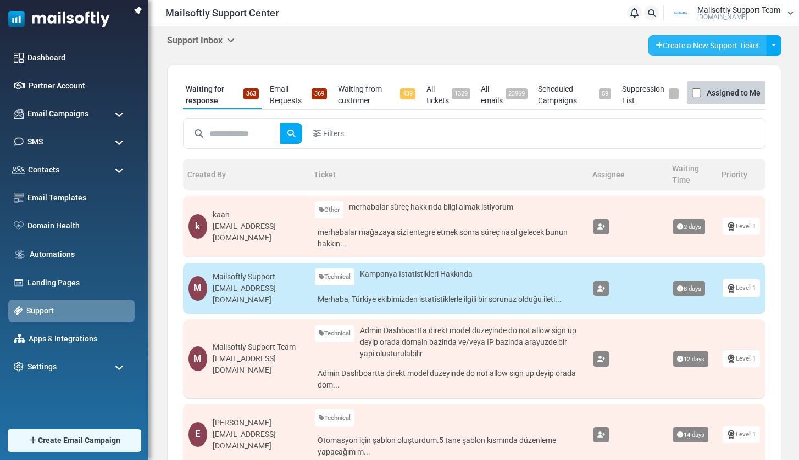
click at [698, 38] on link "Create a New Support Ticket" at bounding box center [707, 45] width 118 height 21
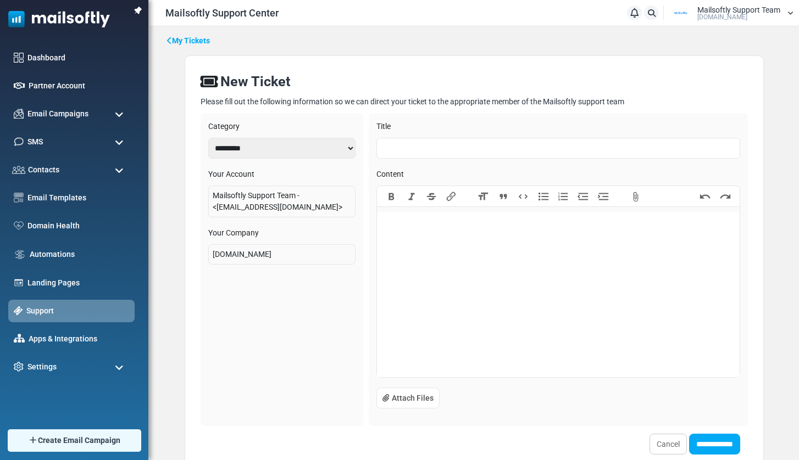
click at [425, 149] on input "text" at bounding box center [558, 148] width 364 height 21
type input "**********"
click at [456, 227] on trix-editor at bounding box center [558, 295] width 363 height 165
paste trix-editor
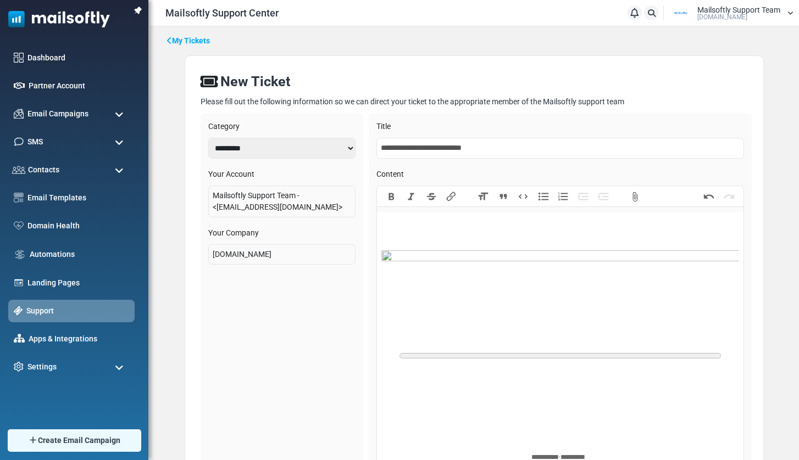
click at [437, 152] on input "**********" at bounding box center [559, 148] width 367 height 21
click at [437, 150] on input "**********" at bounding box center [559, 148] width 367 height 21
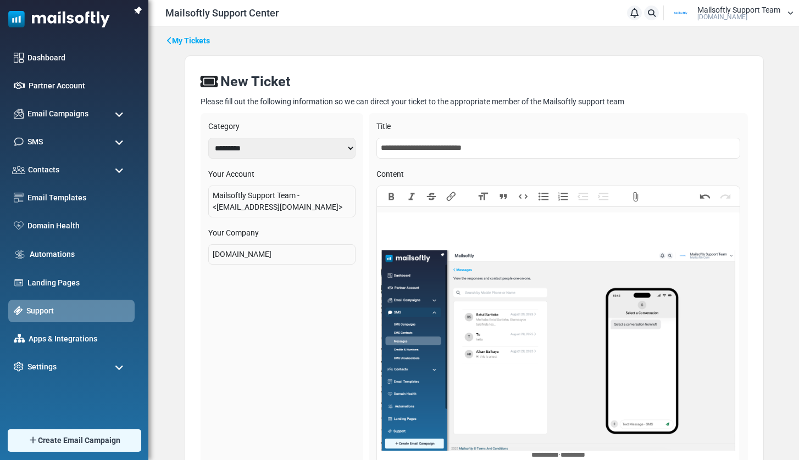
click at [437, 150] on input "**********" at bounding box center [558, 148] width 364 height 21
click at [417, 227] on div "﻿ ********* ******** ﻿" at bounding box center [557, 338] width 353 height 245
paste trix-editor "**********"
type trix-editor "**********"
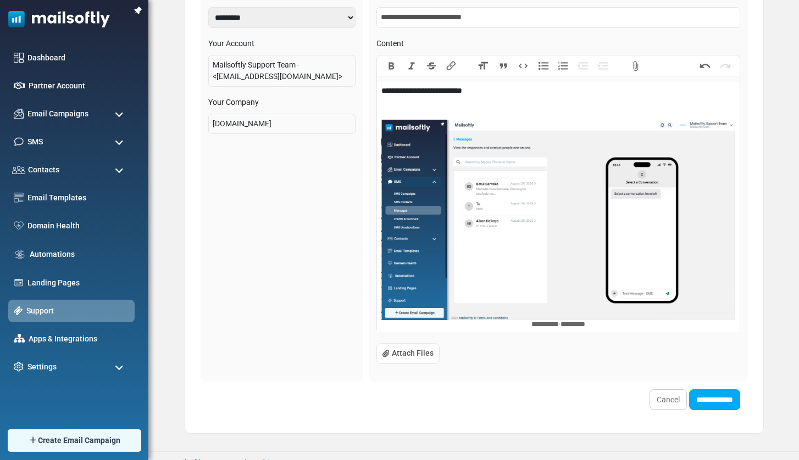
scroll to position [141, 0]
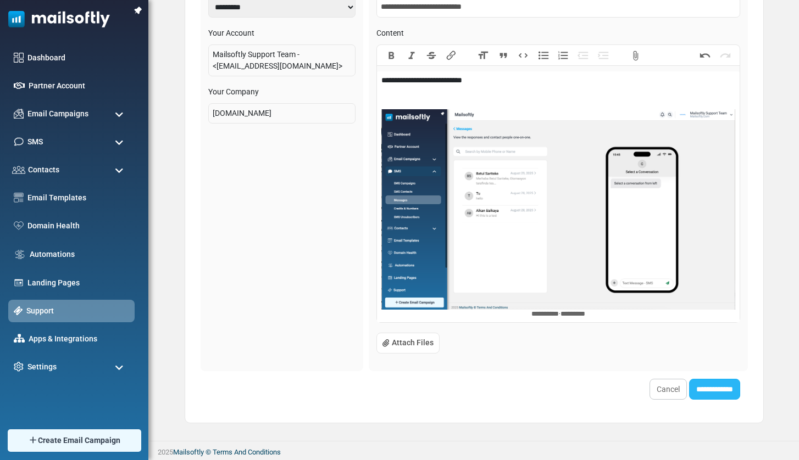
click at [719, 393] on input "**********" at bounding box center [714, 389] width 51 height 21
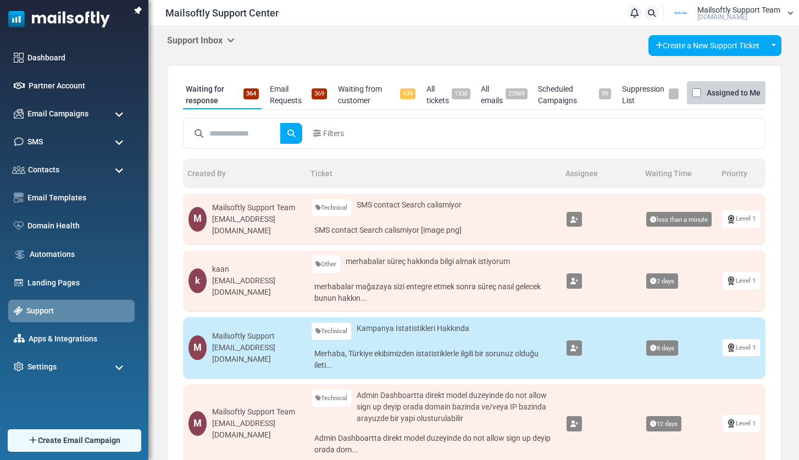
click at [115, 142] on span at bounding box center [119, 143] width 9 height 10
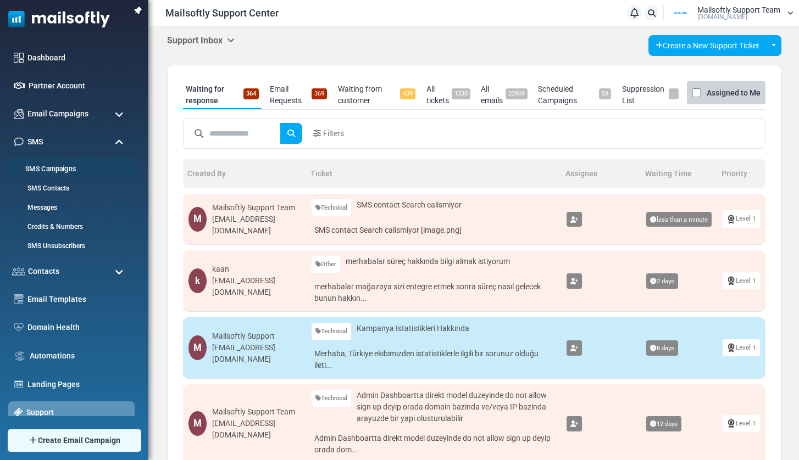
click at [57, 170] on link "SMS Campaigns" at bounding box center [70, 169] width 130 height 10
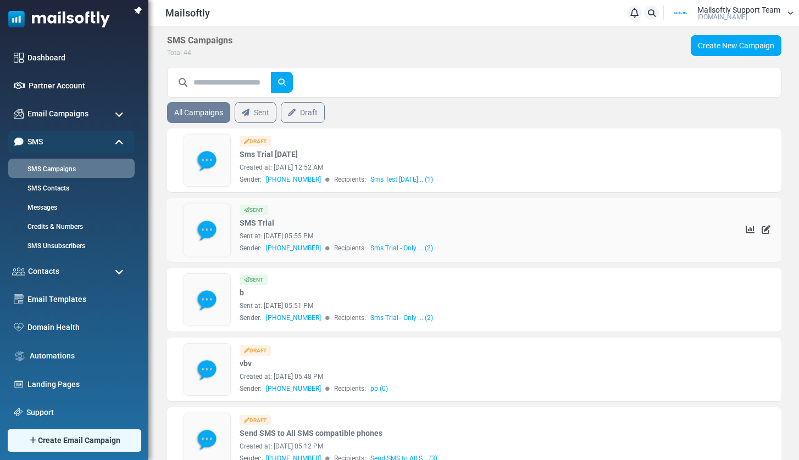
click at [200, 227] on img at bounding box center [207, 230] width 46 height 52
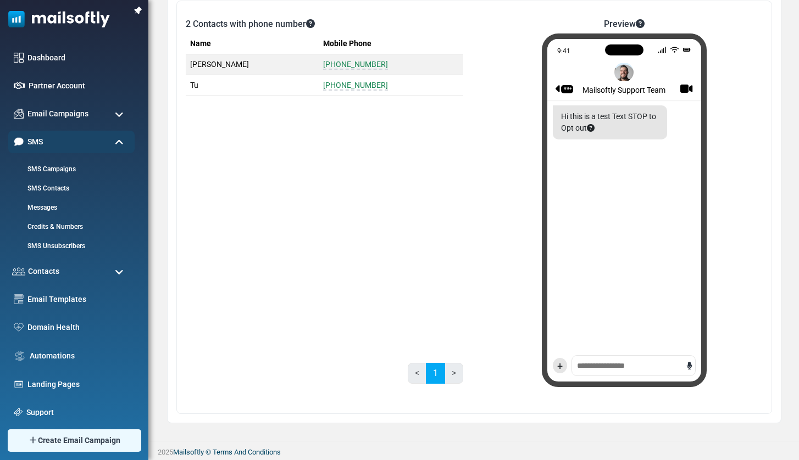
scroll to position [70, 0]
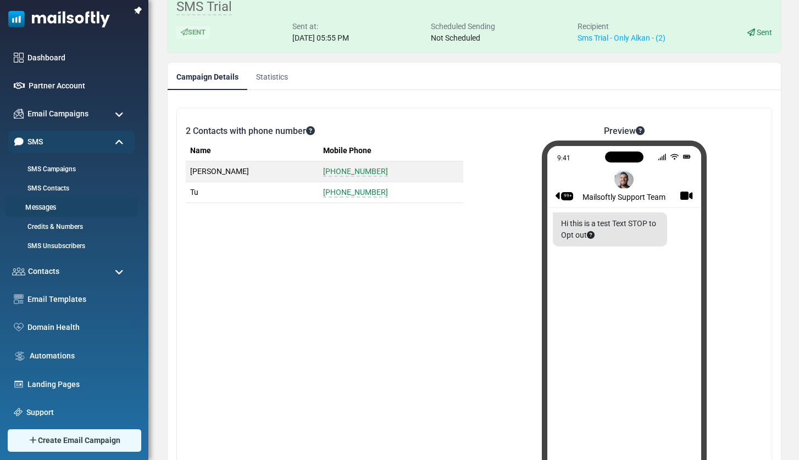
click at [47, 210] on link "Messages" at bounding box center [70, 208] width 130 height 10
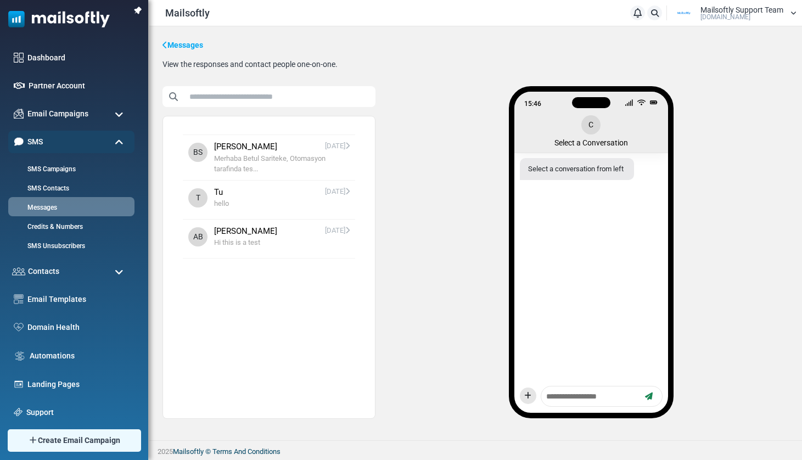
click at [250, 237] on span "Hi this is a test" at bounding box center [282, 242] width 136 height 11
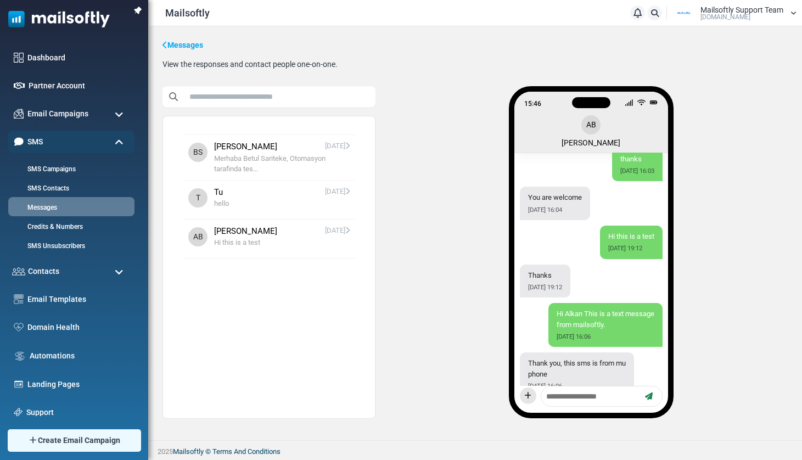
scroll to position [746, 0]
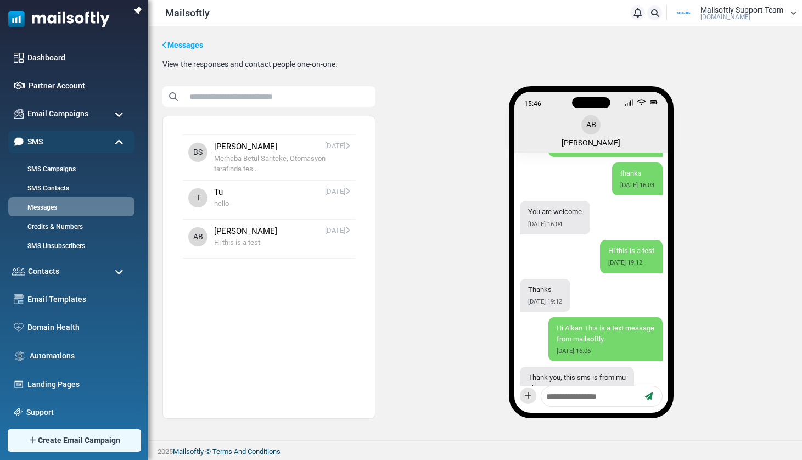
click at [592, 123] on div "AB [PERSON_NAME]" at bounding box center [591, 126] width 137 height 41
click at [589, 146] on div "AB [PERSON_NAME]" at bounding box center [591, 126] width 137 height 41
click at [245, 238] on span "Hi this is a test" at bounding box center [282, 242] width 136 height 11
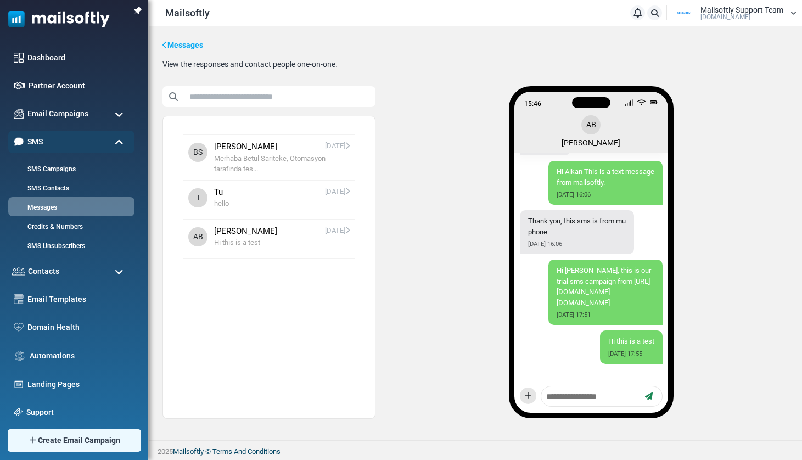
click at [594, 130] on div "AB Alkan Balkaya" at bounding box center [591, 126] width 137 height 41
click at [591, 121] on div "AB Alkan Balkaya" at bounding box center [591, 126] width 137 height 41
drag, startPoint x: 583, startPoint y: 144, endPoint x: 598, endPoint y: 149, distance: 14.9
click at [583, 144] on div "AB Alkan Balkaya" at bounding box center [591, 126] width 137 height 41
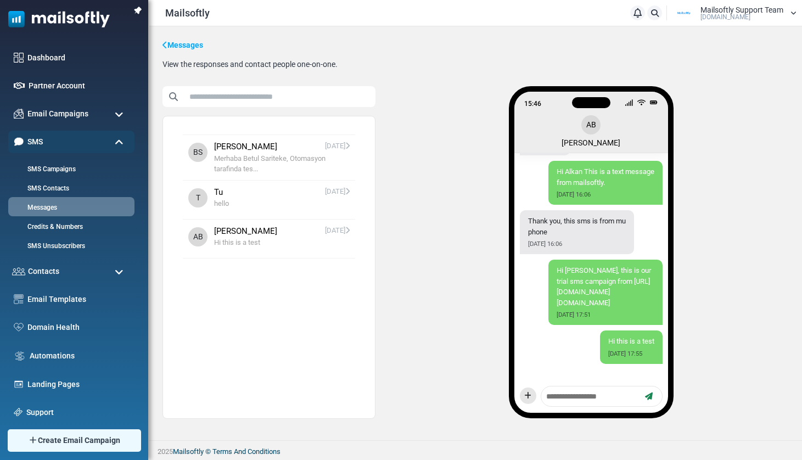
click at [557, 400] on textarea at bounding box center [591, 397] width 93 height 14
click at [46, 58] on link "Dashboard" at bounding box center [78, 58] width 107 height 12
